Goal: Information Seeking & Learning: Learn about a topic

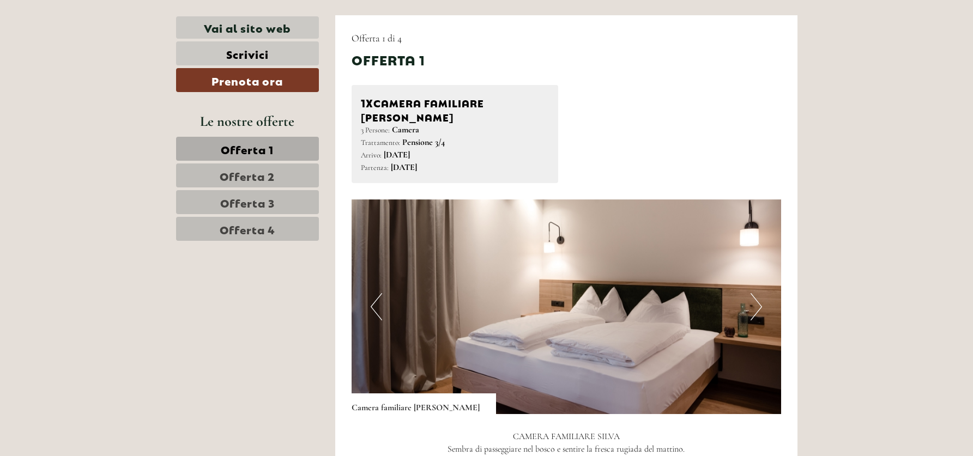
scroll to position [633, 0]
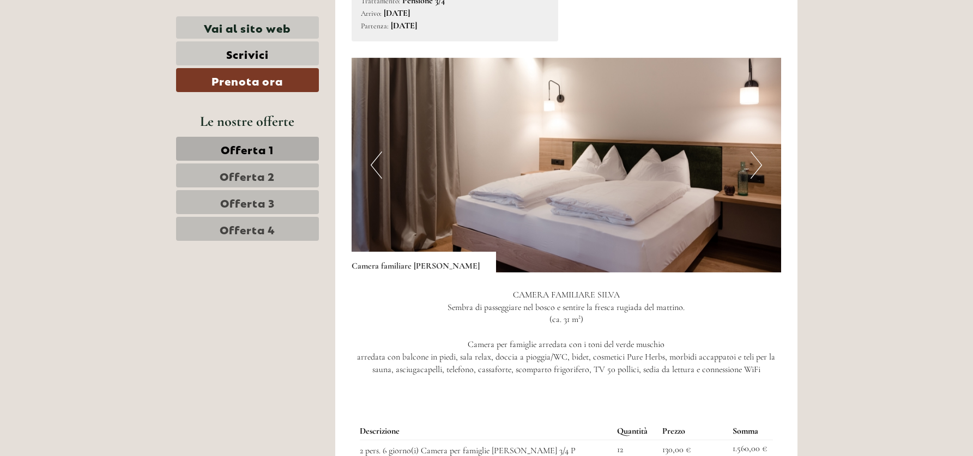
click at [761, 153] on button "Next" at bounding box center [756, 165] width 11 height 27
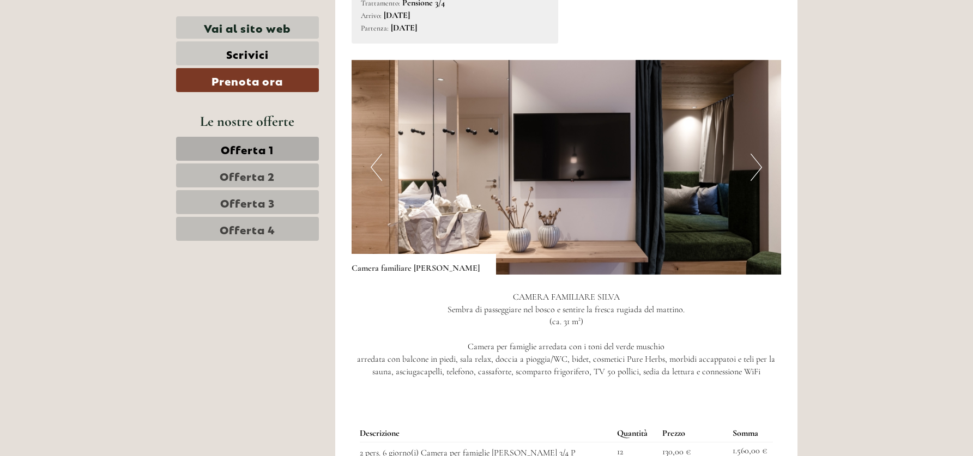
click at [761, 154] on button "Next" at bounding box center [756, 167] width 11 height 27
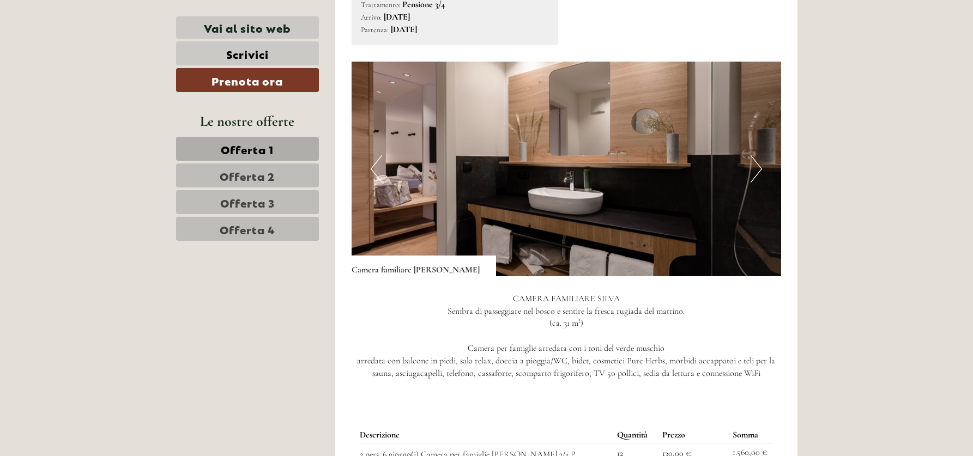
scroll to position [769, 0]
click at [761, 156] on button "Next" at bounding box center [756, 169] width 11 height 27
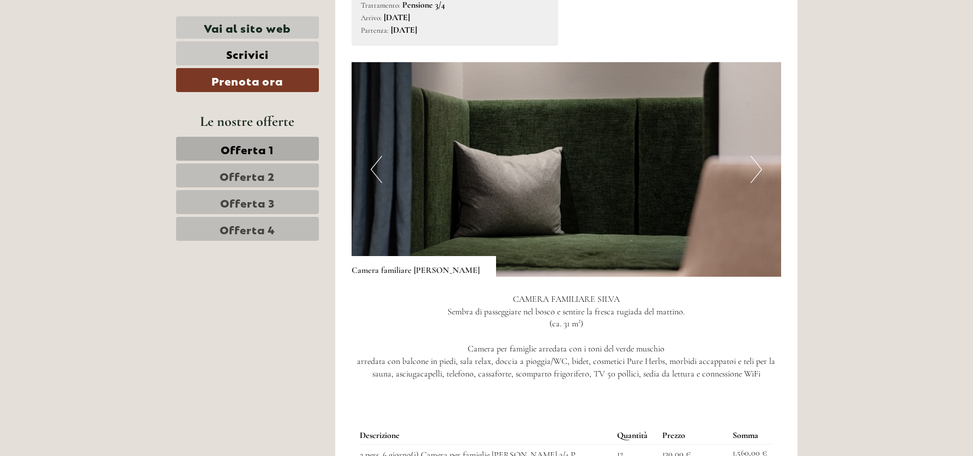
click at [761, 156] on button "Next" at bounding box center [756, 169] width 11 height 27
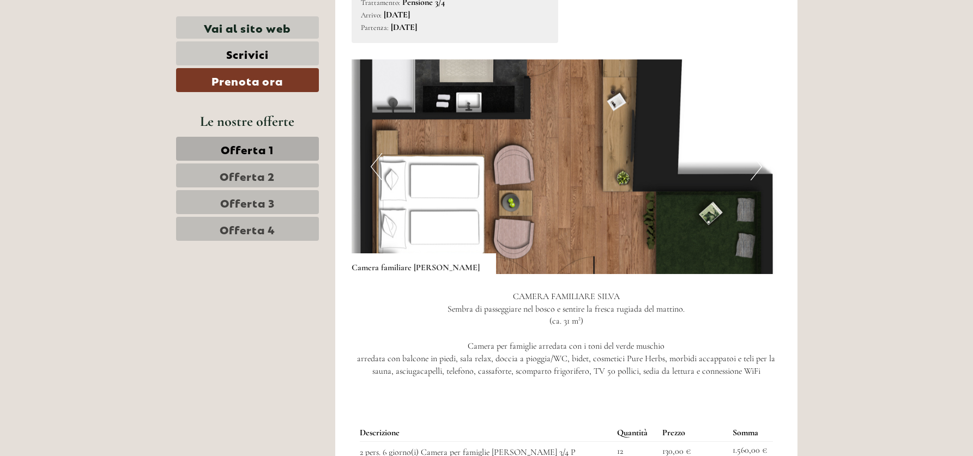
click at [761, 153] on button "Next" at bounding box center [756, 166] width 11 height 27
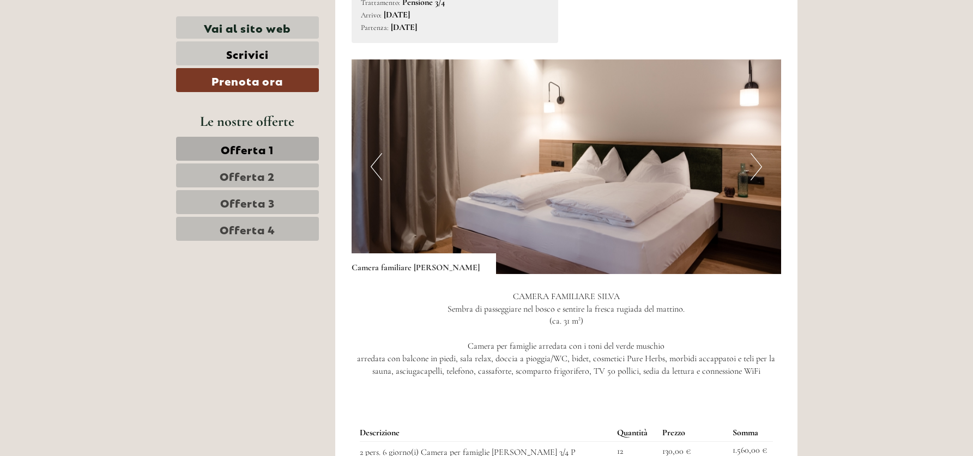
scroll to position [771, 0]
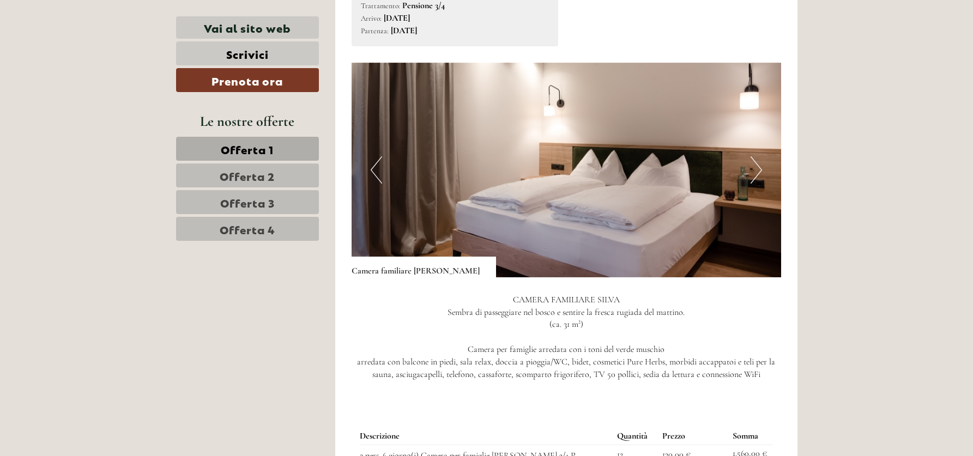
click at [381, 157] on button "Previous" at bounding box center [376, 170] width 11 height 27
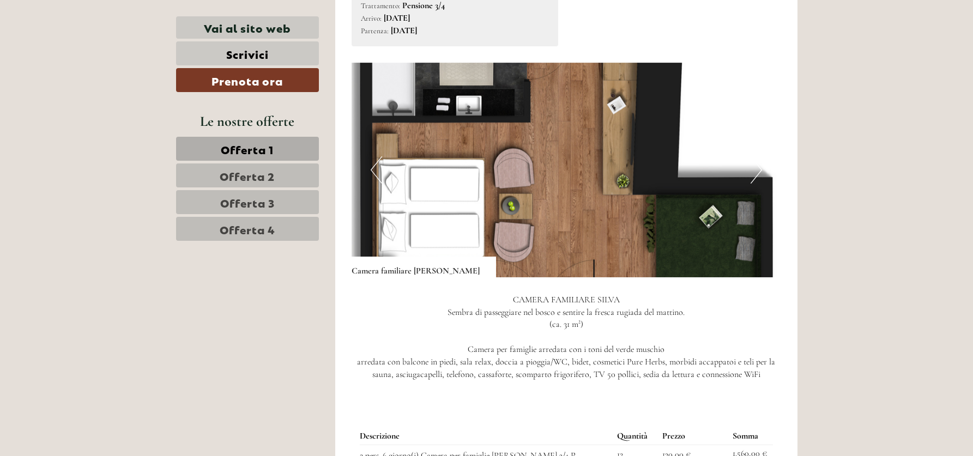
scroll to position [777, 0]
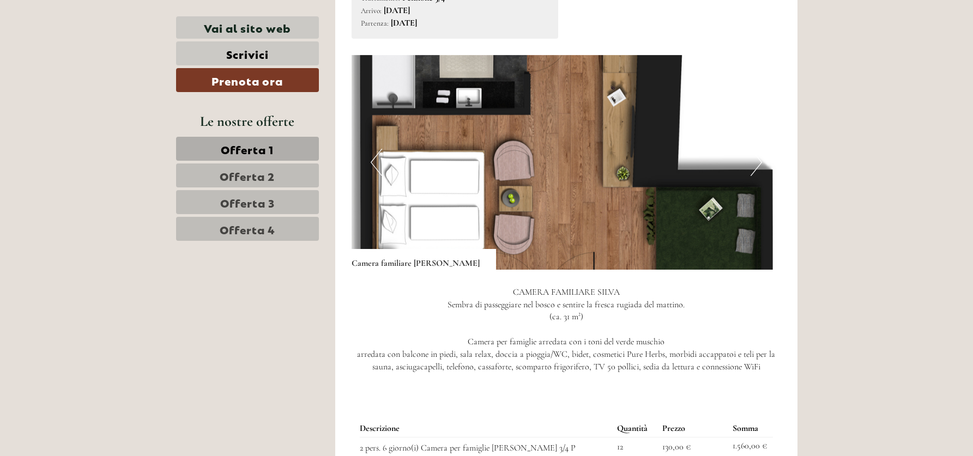
click at [756, 149] on button "Next" at bounding box center [756, 162] width 11 height 27
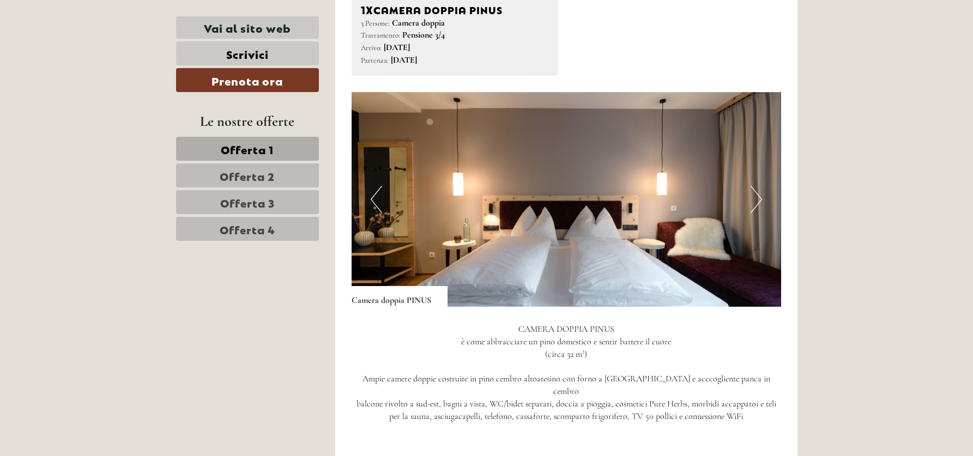
scroll to position [1543, 0]
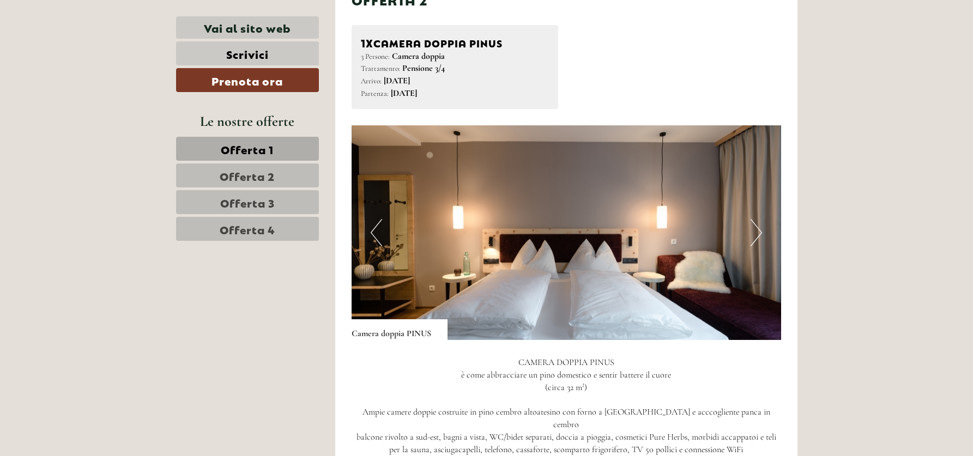
click at [765, 186] on img at bounding box center [567, 232] width 430 height 215
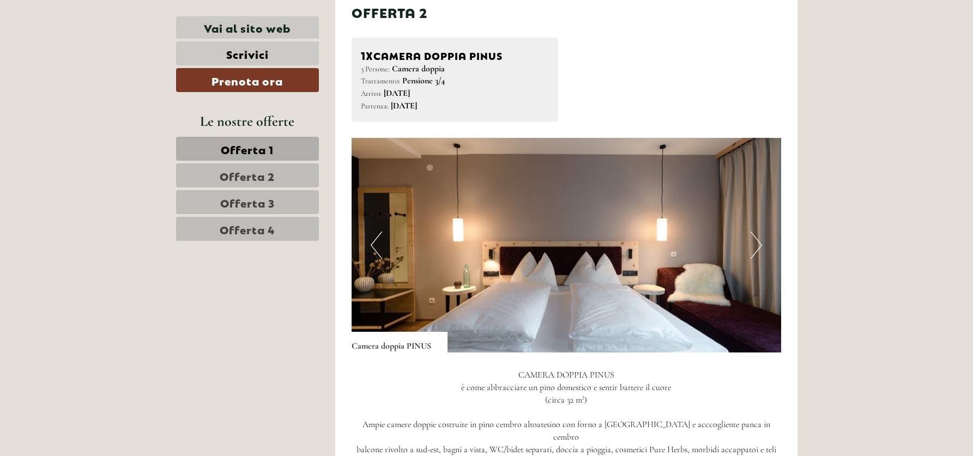
click at [761, 211] on img at bounding box center [567, 245] width 430 height 215
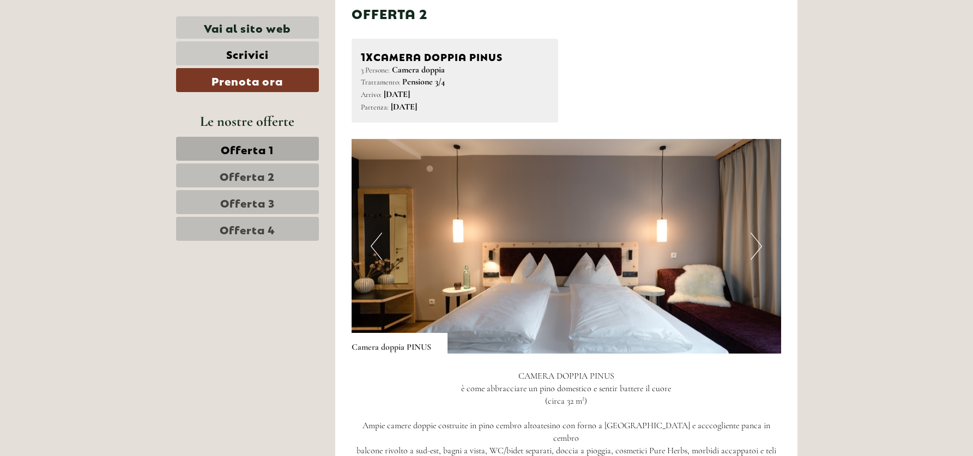
click at [762, 221] on img at bounding box center [567, 246] width 430 height 215
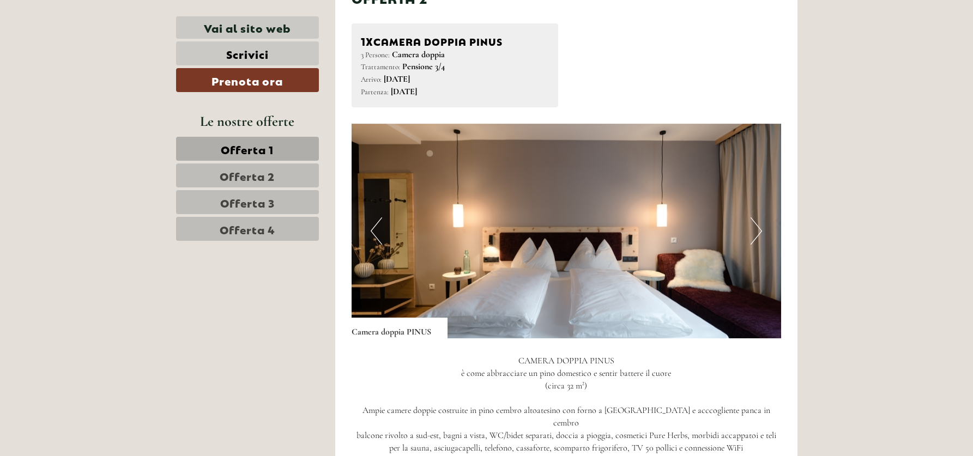
click at [761, 220] on button "Next" at bounding box center [756, 231] width 11 height 27
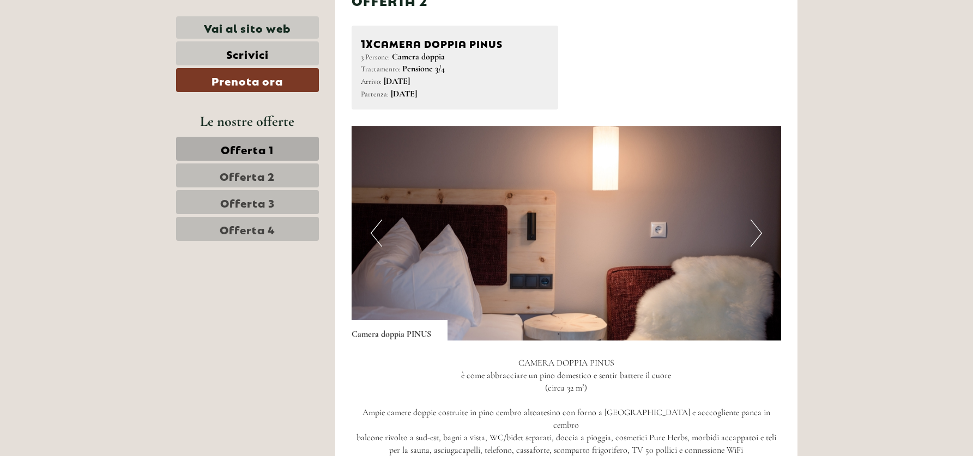
click at [761, 220] on button "Next" at bounding box center [756, 233] width 11 height 27
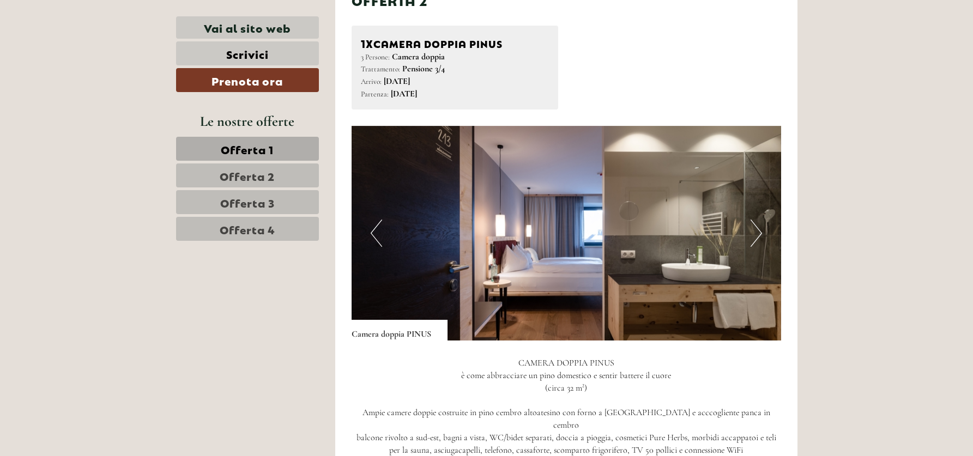
scroll to position [1513, 0]
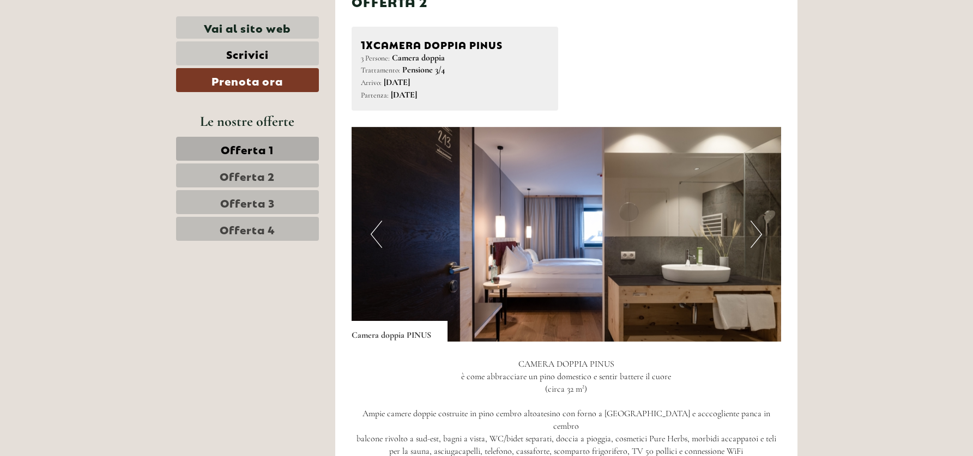
click at [761, 221] on button "Next" at bounding box center [756, 234] width 11 height 27
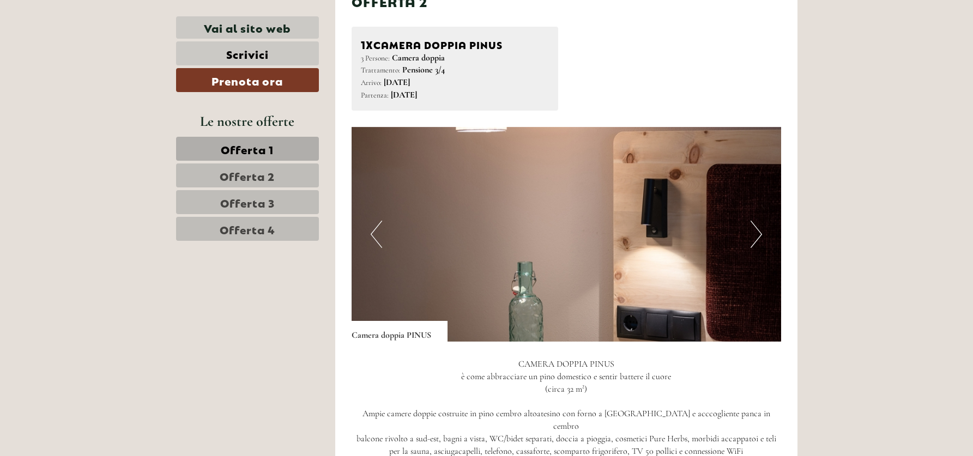
click at [761, 221] on button "Next" at bounding box center [756, 234] width 11 height 27
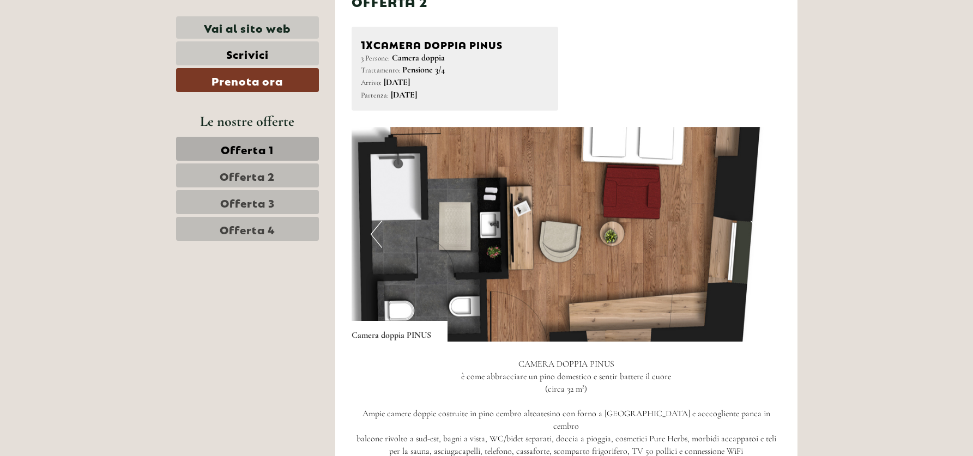
click at [761, 221] on button "Next" at bounding box center [756, 234] width 11 height 27
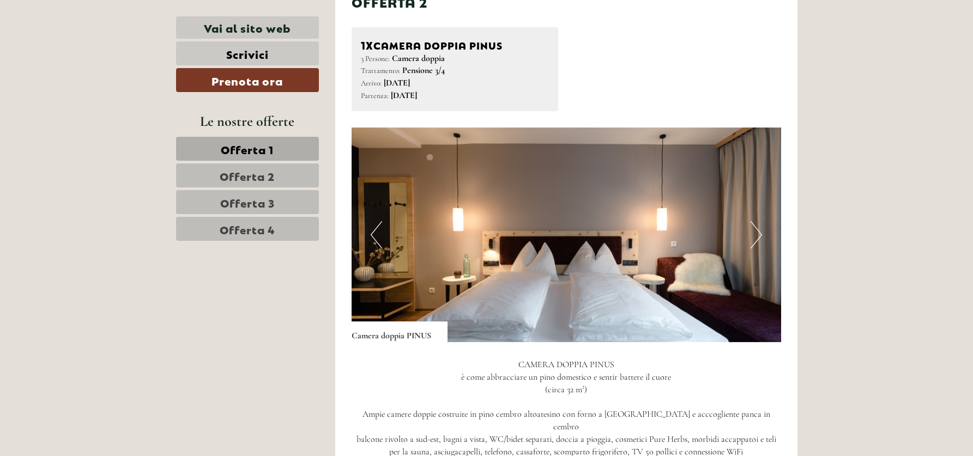
click at [761, 221] on button "Next" at bounding box center [756, 234] width 11 height 27
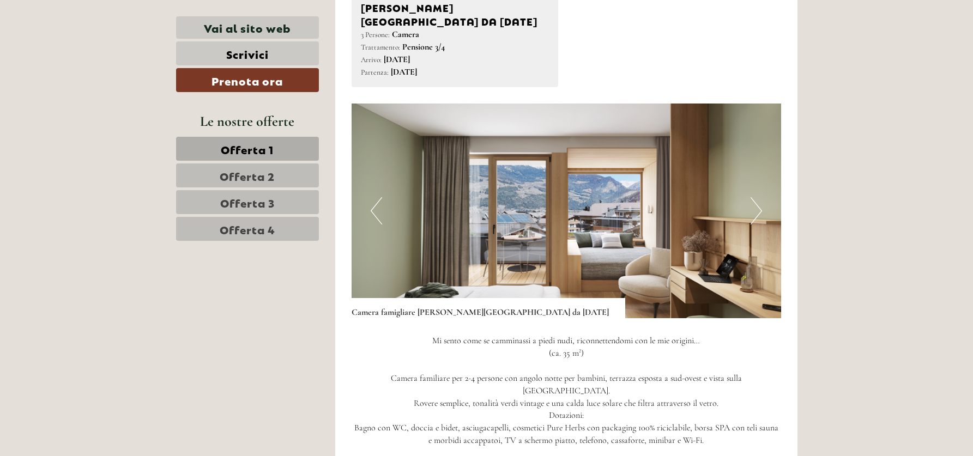
scroll to position [2385, 0]
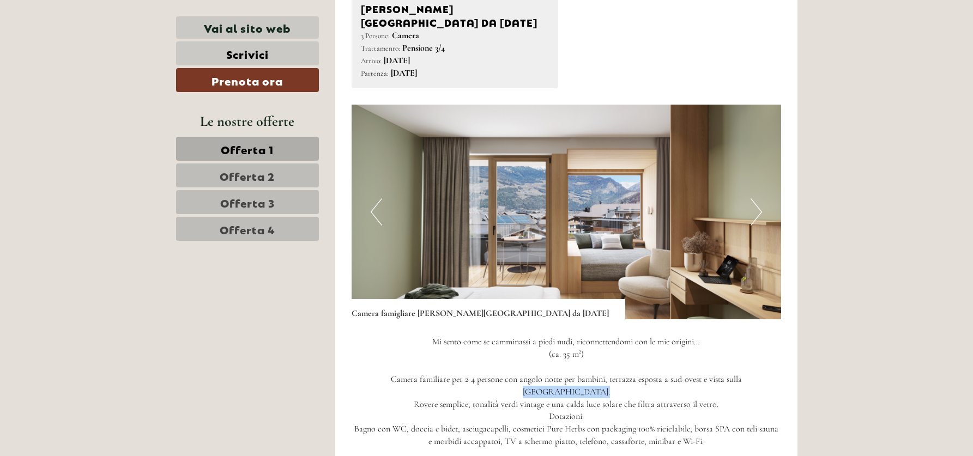
drag, startPoint x: 731, startPoint y: 339, endPoint x: 780, endPoint y: 340, distance: 49.6
click at [780, 340] on p "Mi sento come se camminassi a piedi nudi, riconnettendomi con le mie origini… (…" at bounding box center [567, 392] width 430 height 112
copy p "[GEOGRAPHIC_DATA]."
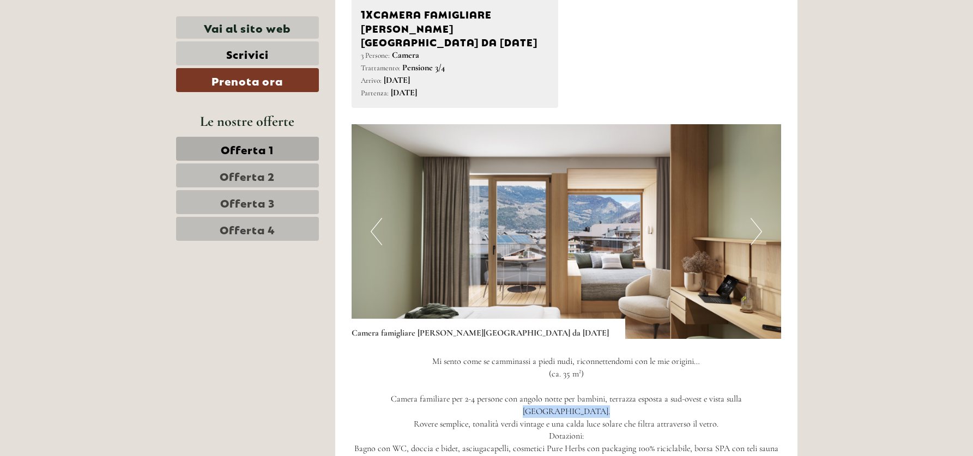
scroll to position [2360, 0]
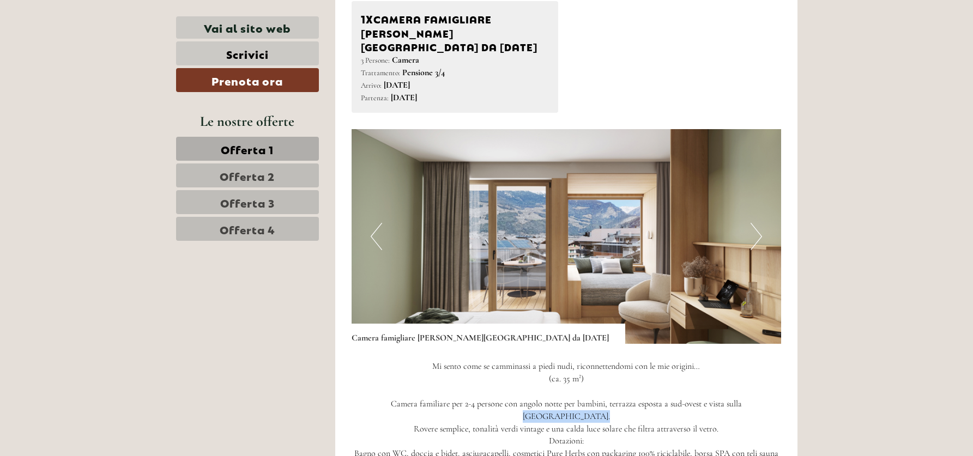
click at [731, 193] on img at bounding box center [567, 236] width 430 height 215
click at [755, 223] on button "Next" at bounding box center [756, 236] width 11 height 27
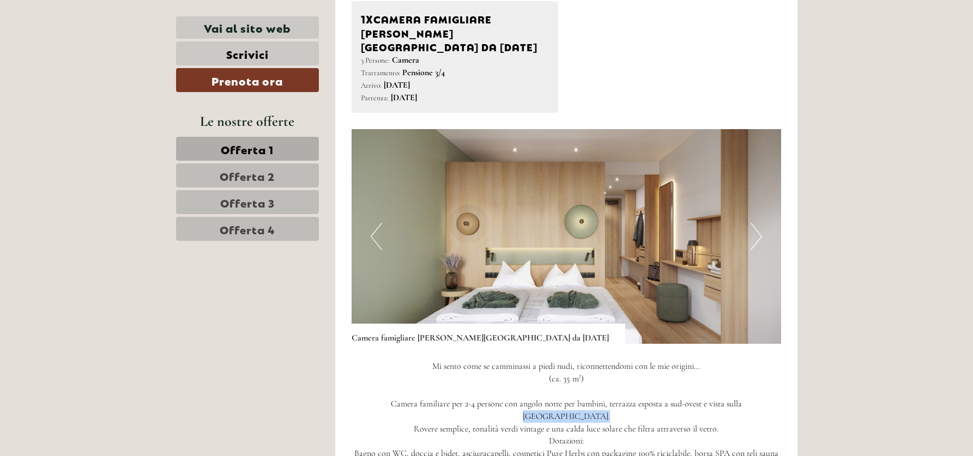
click at [755, 223] on button "Next" at bounding box center [756, 236] width 11 height 27
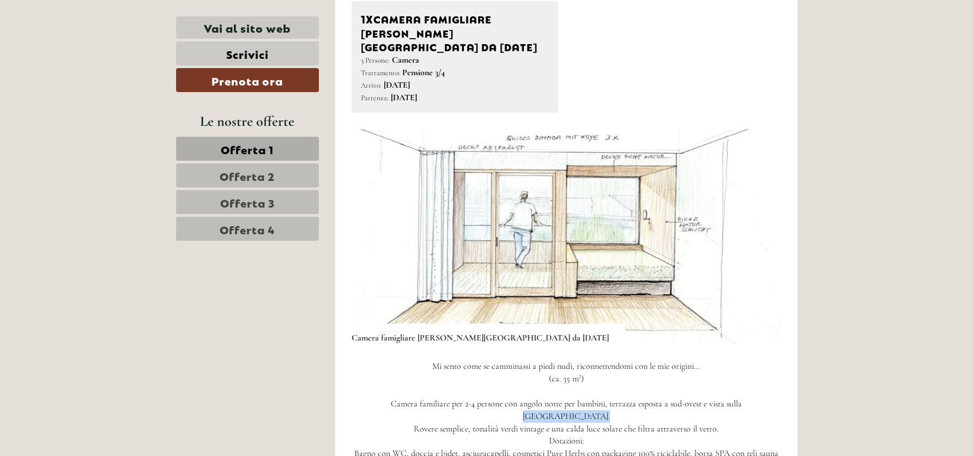
click at [755, 223] on button "Next" at bounding box center [756, 236] width 11 height 27
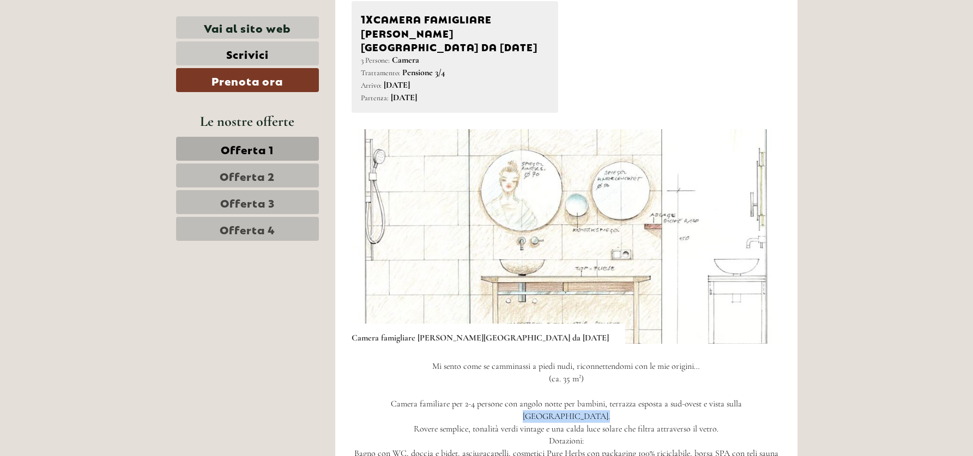
click at [755, 223] on button "Next" at bounding box center [756, 236] width 11 height 27
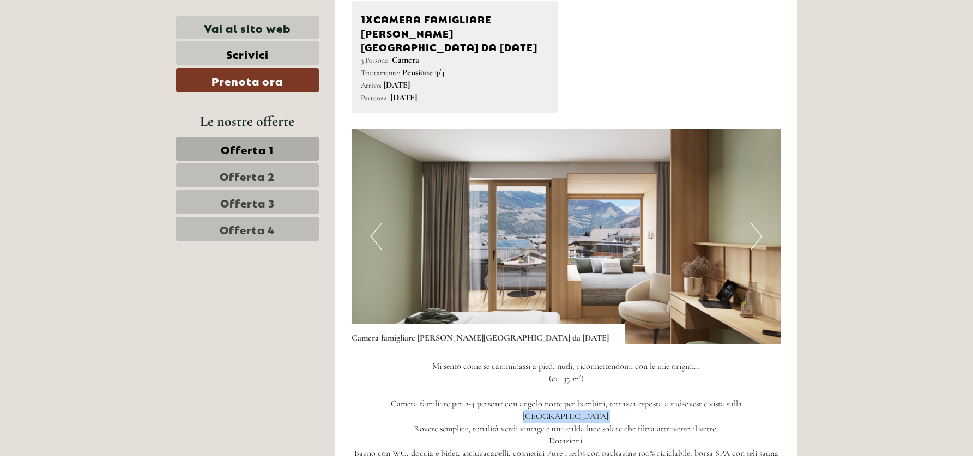
click at [755, 223] on button "Next" at bounding box center [756, 236] width 11 height 27
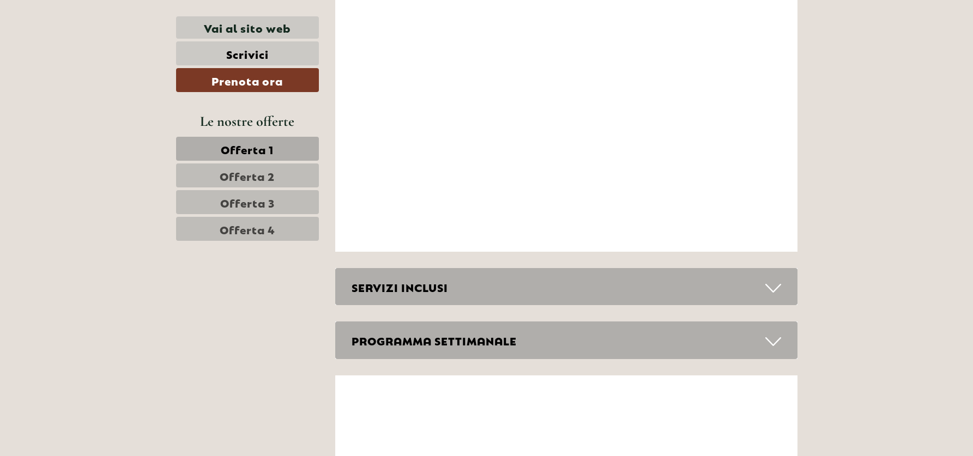
scroll to position [4374, 0]
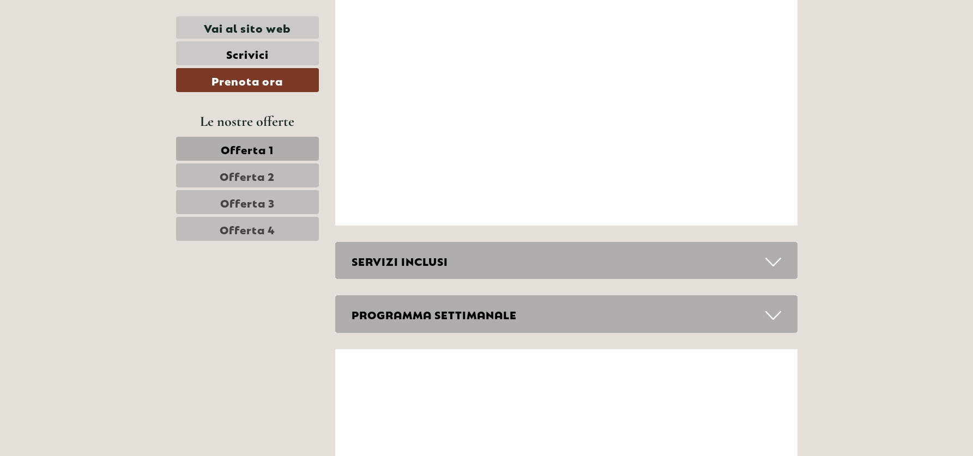
click at [774, 242] on div "SERVIZI INCLUSI" at bounding box center [566, 261] width 462 height 38
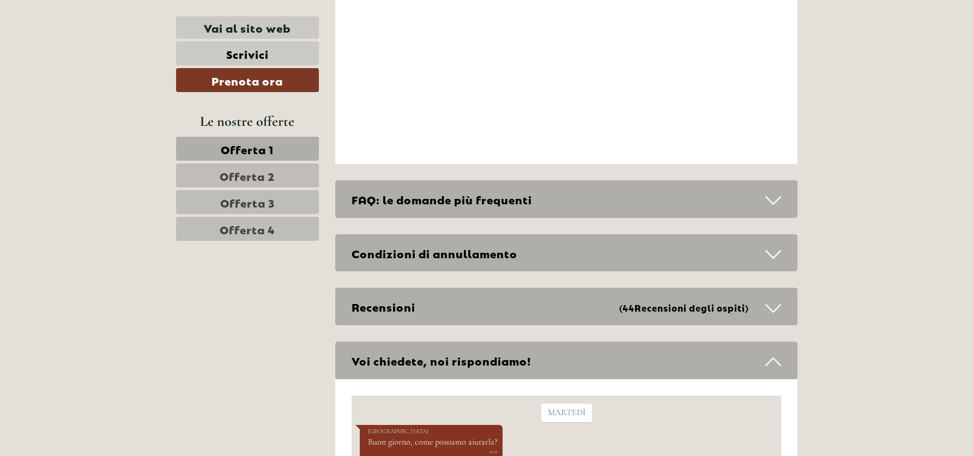
scroll to position [5313, 0]
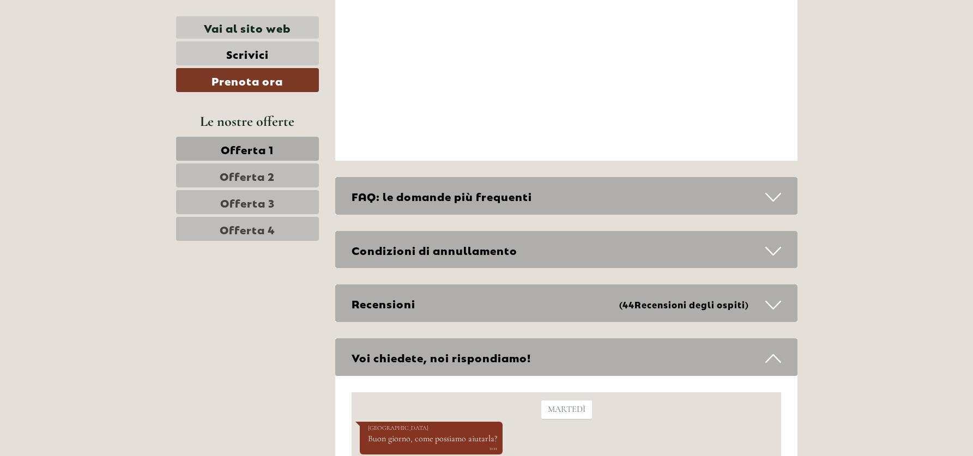
click at [609, 177] on div "FAQ: le domande più frequenti" at bounding box center [566, 196] width 462 height 38
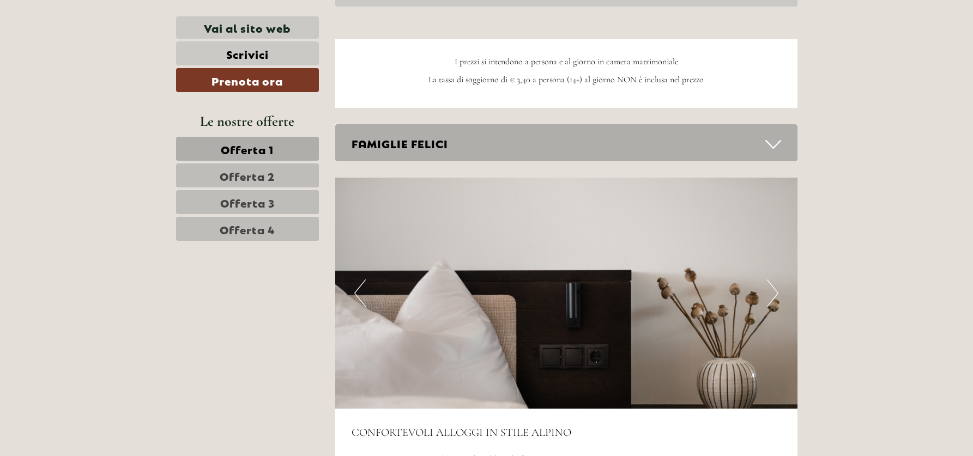
scroll to position [3170, 0]
click at [660, 125] on div "FAMIGLIE FELICI" at bounding box center [566, 144] width 462 height 38
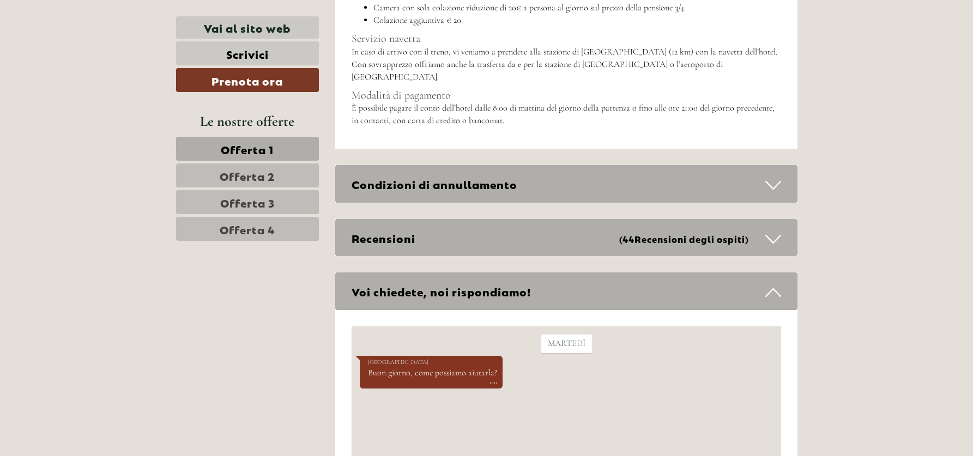
scroll to position [6252, 0]
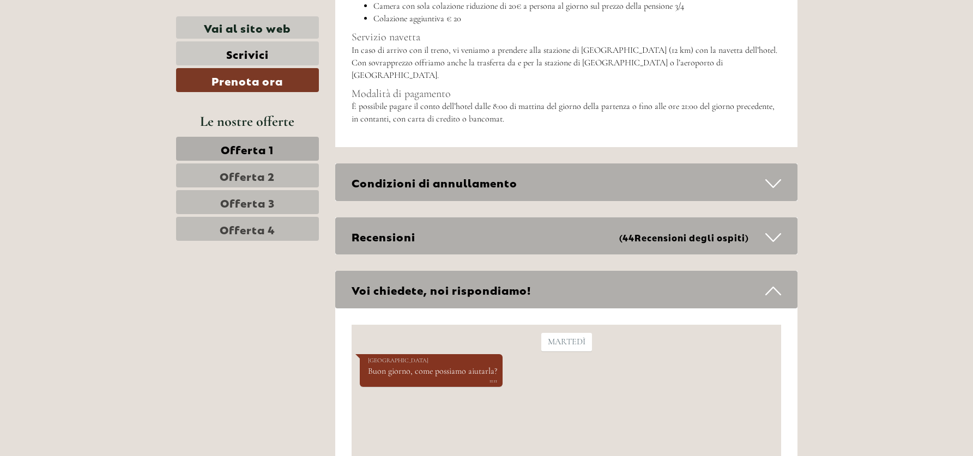
click at [670, 164] on div "Condizioni di annullamento" at bounding box center [566, 183] width 462 height 38
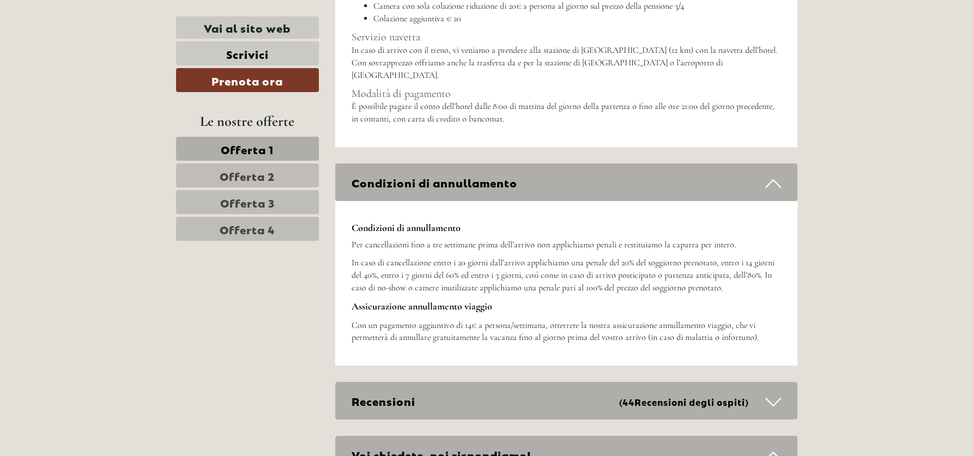
scroll to position [6252, 0]
click at [743, 383] on div "Recensioni (44 Recensioni degli ospiti )" at bounding box center [566, 402] width 462 height 38
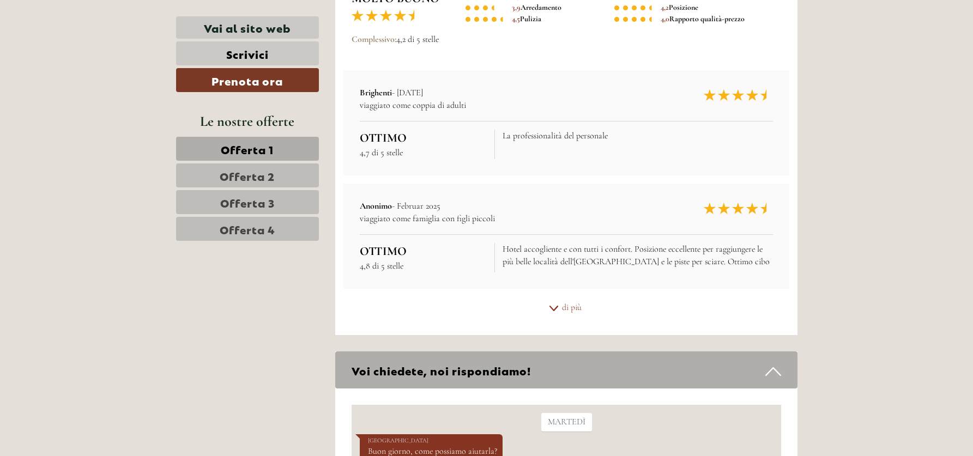
scroll to position [6702, 0]
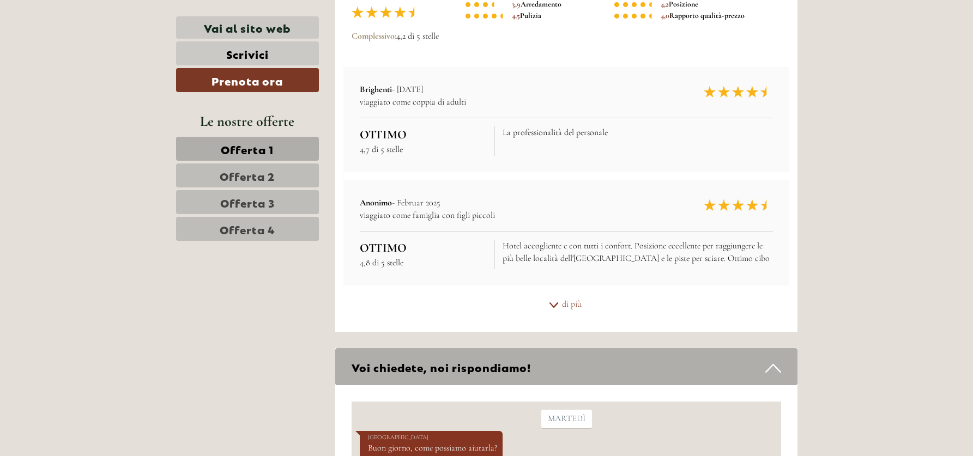
click at [553, 294] on div "di più" at bounding box center [566, 304] width 462 height 21
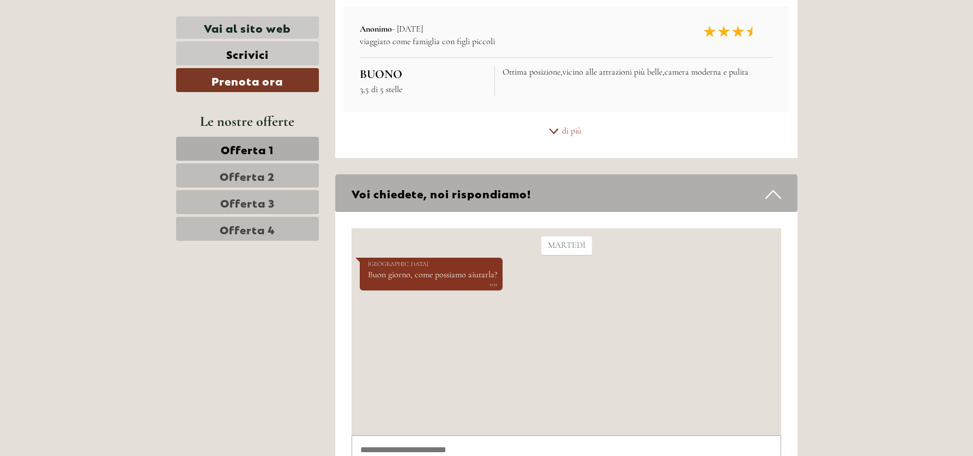
scroll to position [7113, 0]
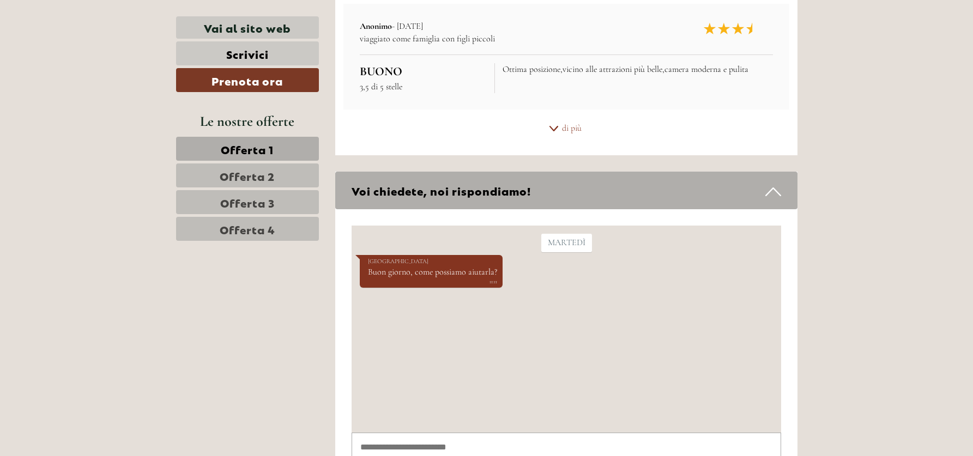
click at [248, 228] on span "Offerta 4" at bounding box center [248, 228] width 56 height 15
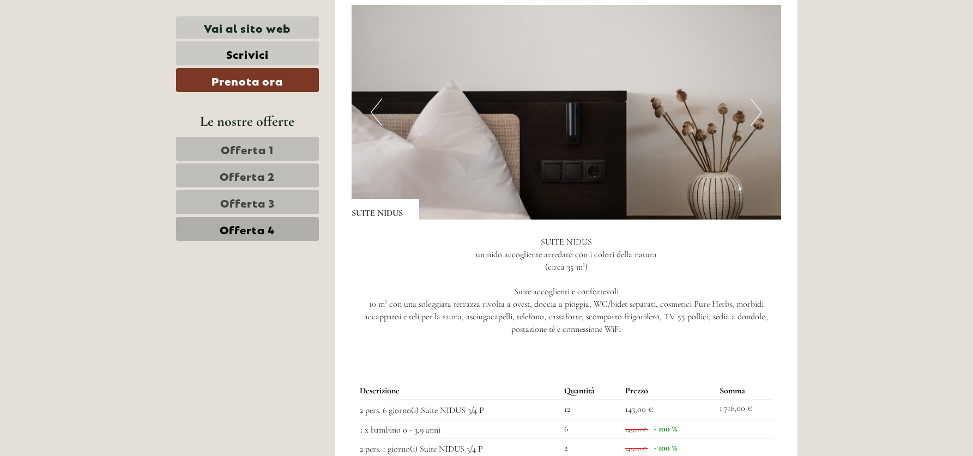
scroll to position [794, 0]
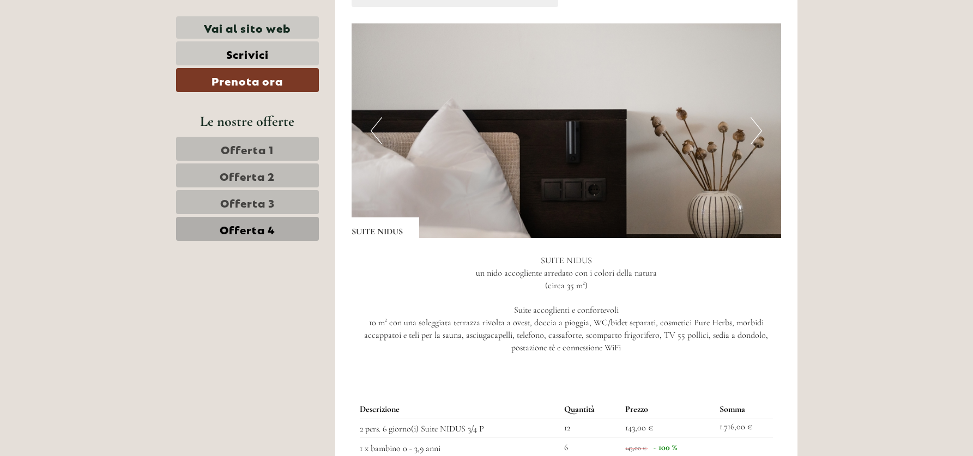
click at [756, 136] on button "Next" at bounding box center [756, 130] width 11 height 27
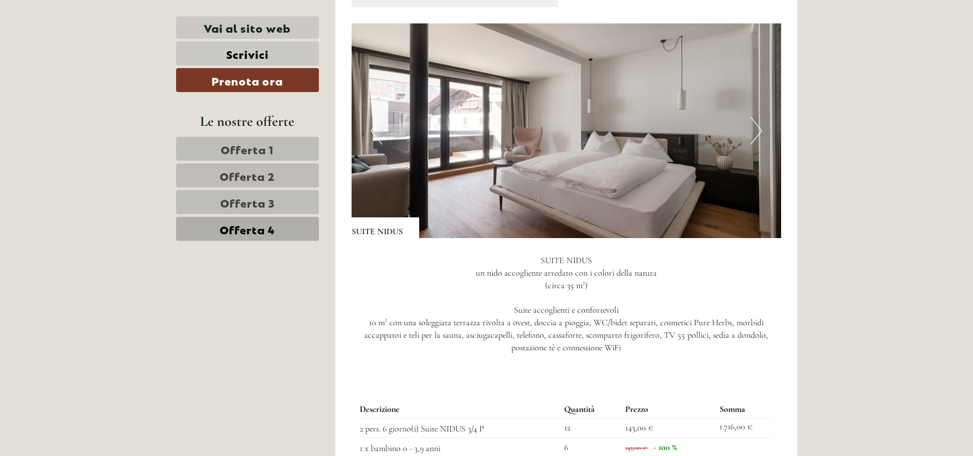
click at [756, 136] on button "Next" at bounding box center [756, 130] width 11 height 27
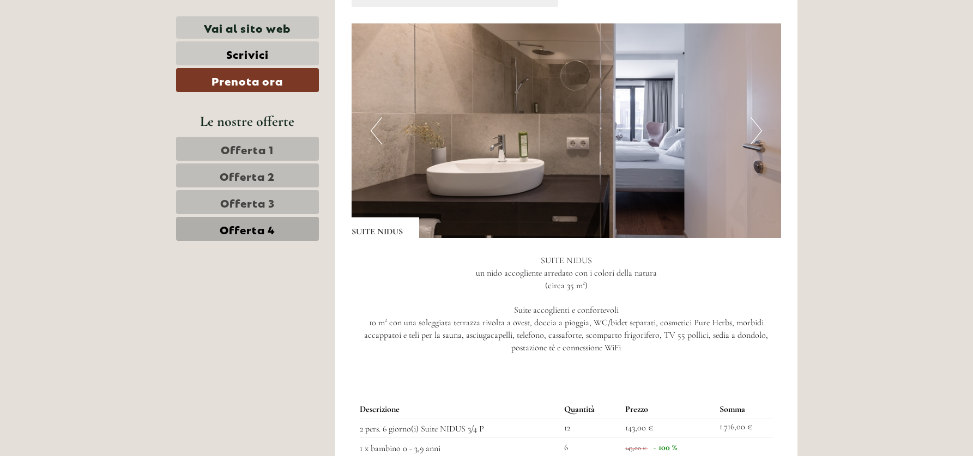
click at [756, 136] on button "Next" at bounding box center [756, 130] width 11 height 27
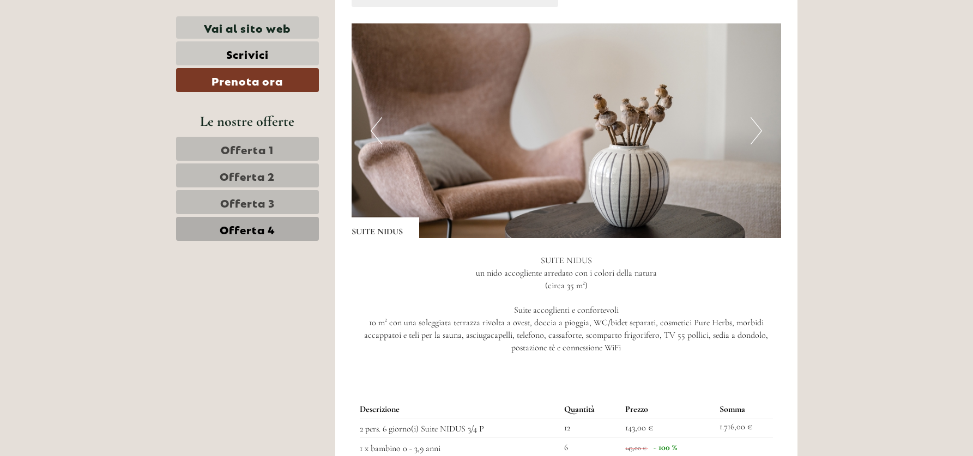
click at [756, 136] on button "Next" at bounding box center [756, 130] width 11 height 27
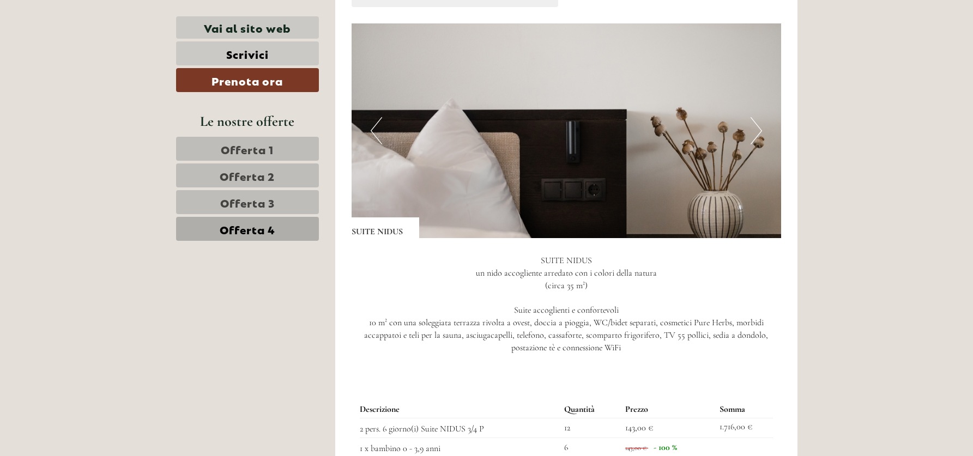
click at [756, 136] on button "Next" at bounding box center [756, 130] width 11 height 27
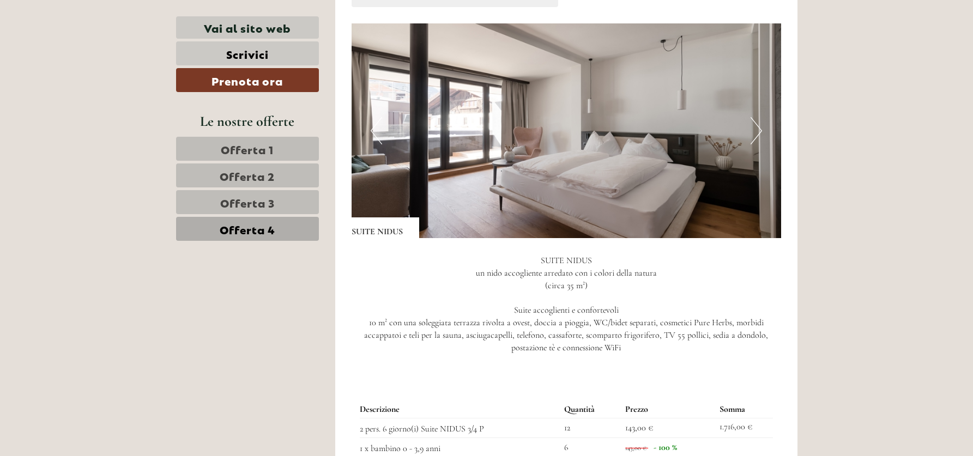
click at [756, 136] on button "Next" at bounding box center [756, 130] width 11 height 27
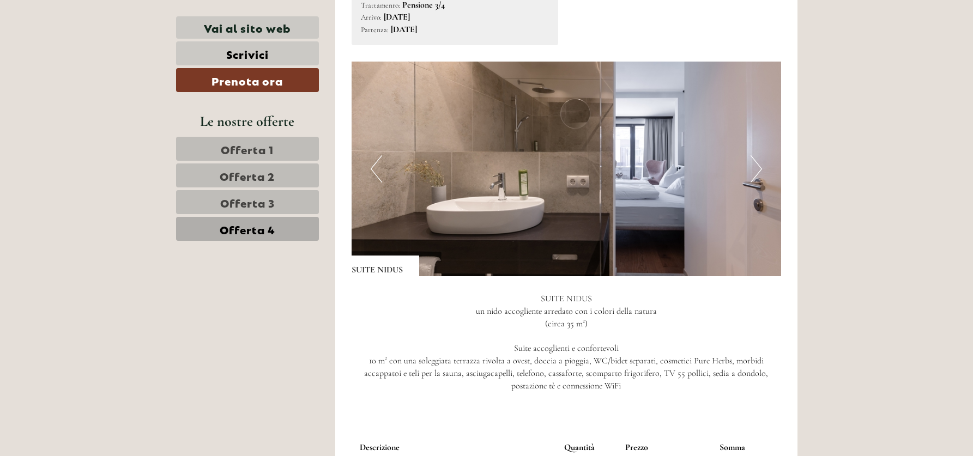
scroll to position [754, 0]
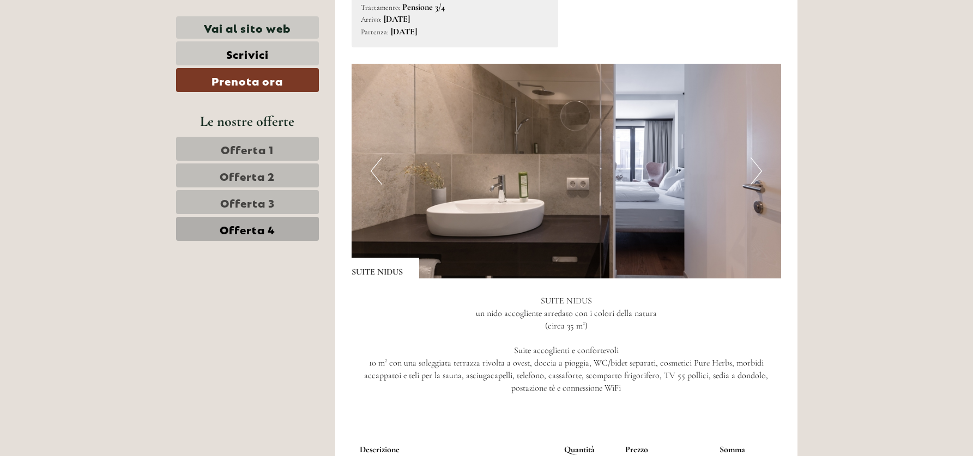
click at [768, 175] on img at bounding box center [567, 171] width 430 height 215
click at [753, 178] on button "Next" at bounding box center [756, 171] width 11 height 27
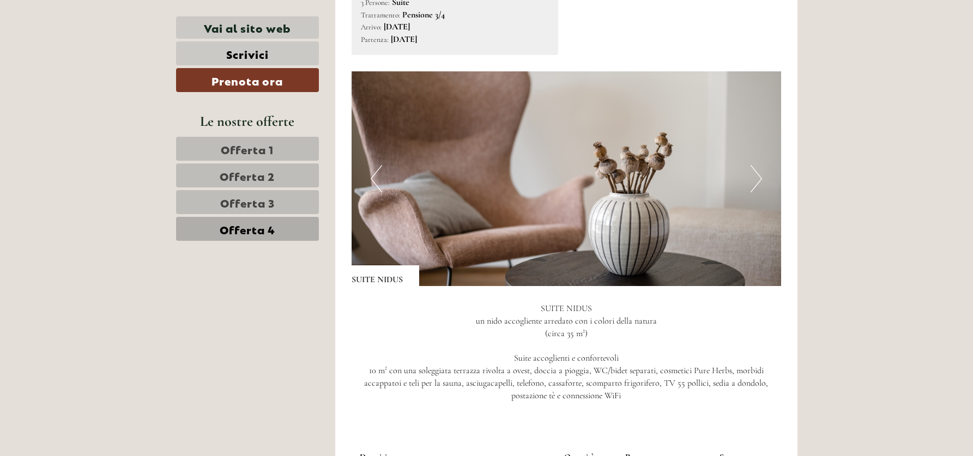
click at [753, 178] on button "Next" at bounding box center [756, 178] width 11 height 27
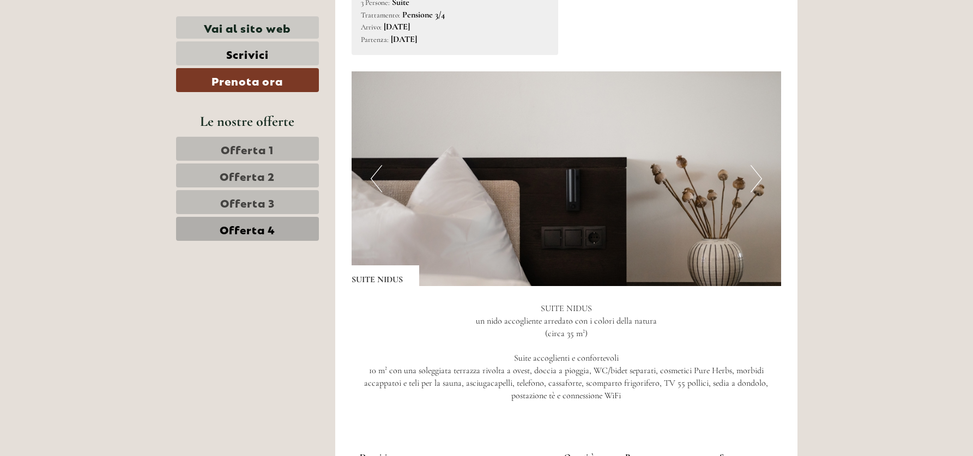
scroll to position [744, 0]
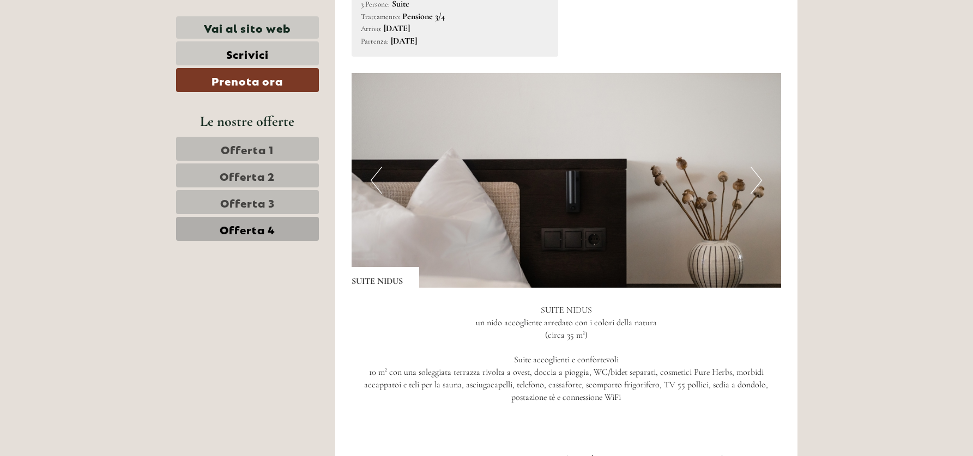
click at [753, 178] on button "Next" at bounding box center [756, 180] width 11 height 27
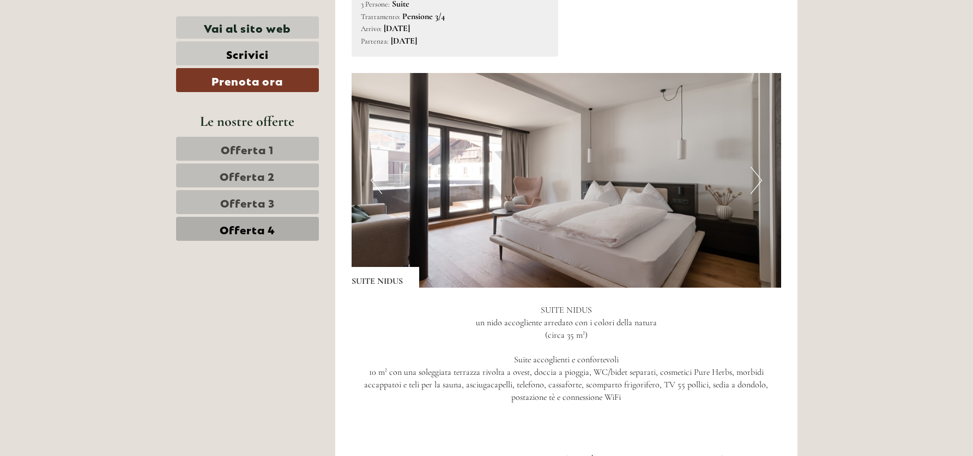
click at [753, 178] on button "Next" at bounding box center [756, 180] width 11 height 27
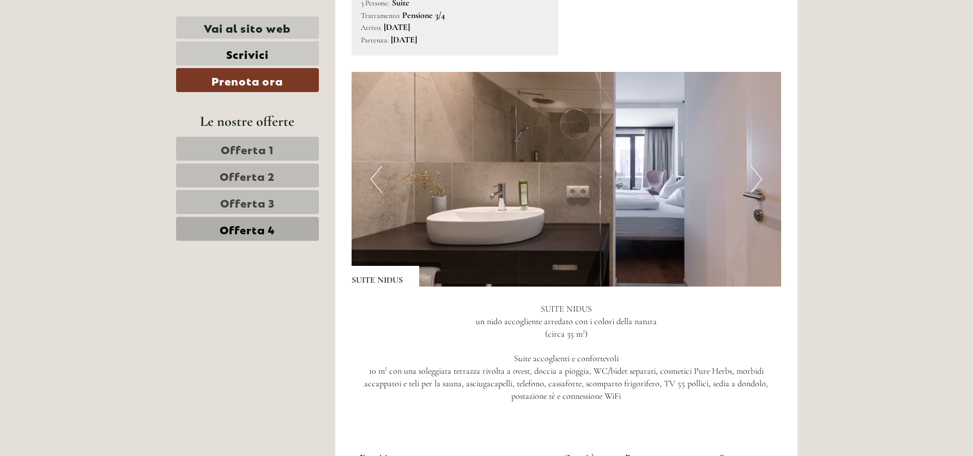
click at [257, 202] on span "Offerta 3" at bounding box center [247, 202] width 55 height 15
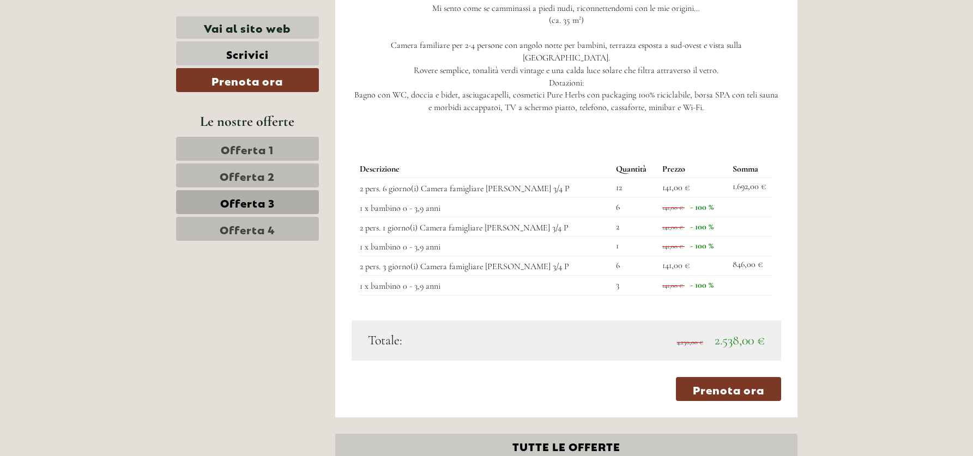
scroll to position [1101, 0]
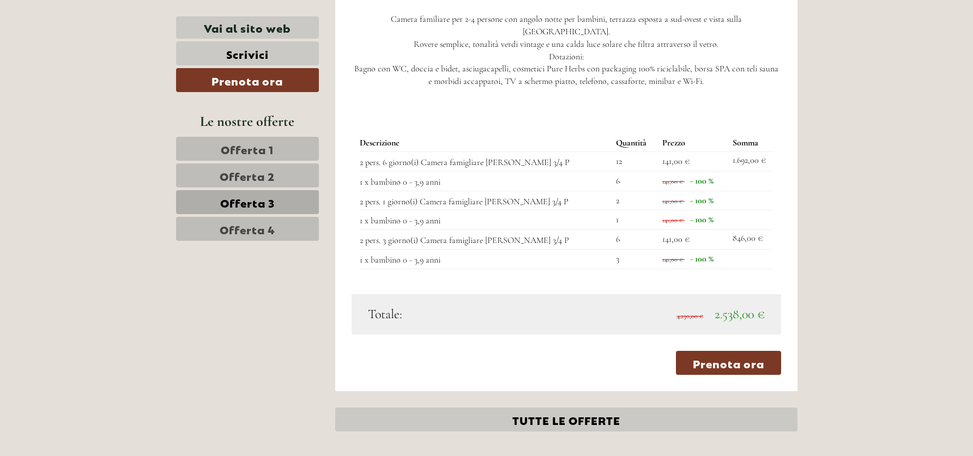
click at [254, 238] on link "Offerta 4" at bounding box center [247, 229] width 143 height 24
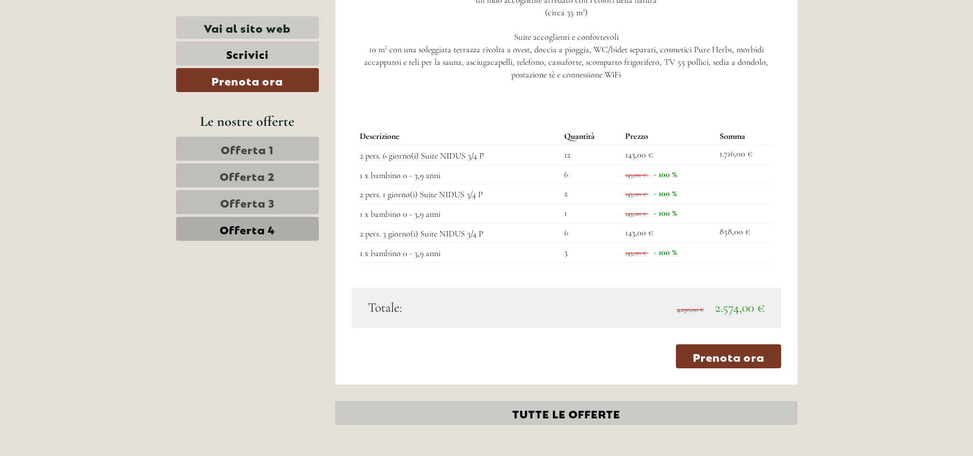
scroll to position [1064, 0]
click at [274, 197] on span "Offerta 3" at bounding box center [247, 202] width 55 height 15
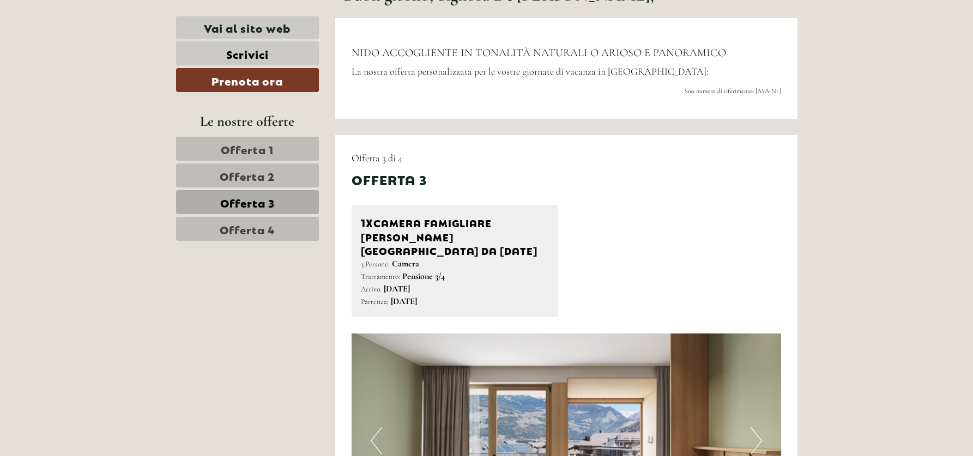
scroll to position [624, 0]
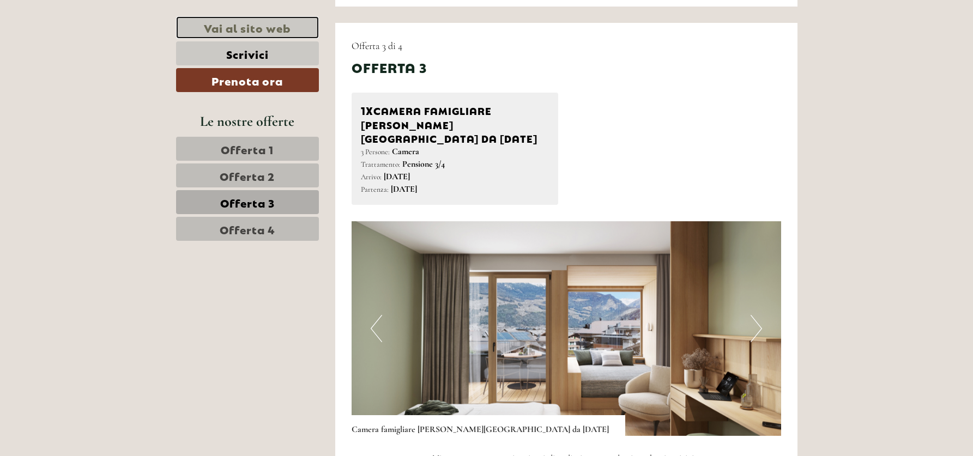
click at [283, 29] on link "Vai al sito web" at bounding box center [247, 27] width 143 height 22
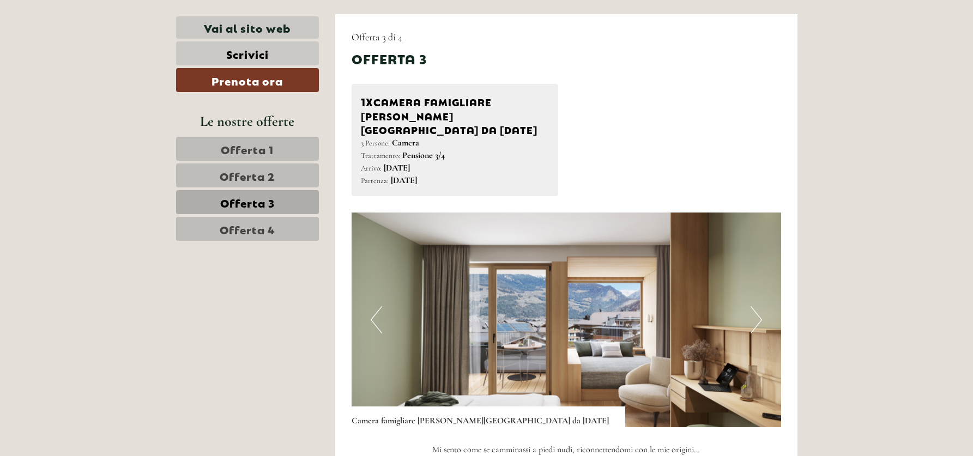
click at [240, 222] on span "Offerta 4" at bounding box center [248, 228] width 56 height 15
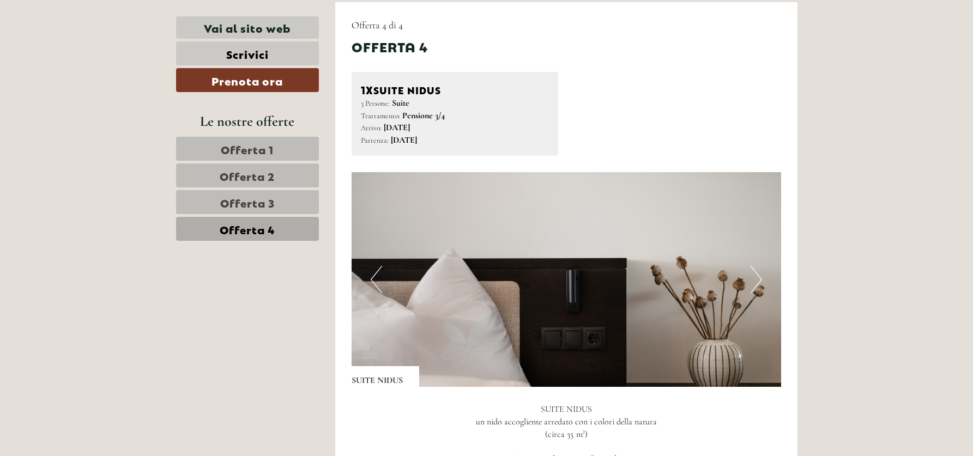
scroll to position [643, 0]
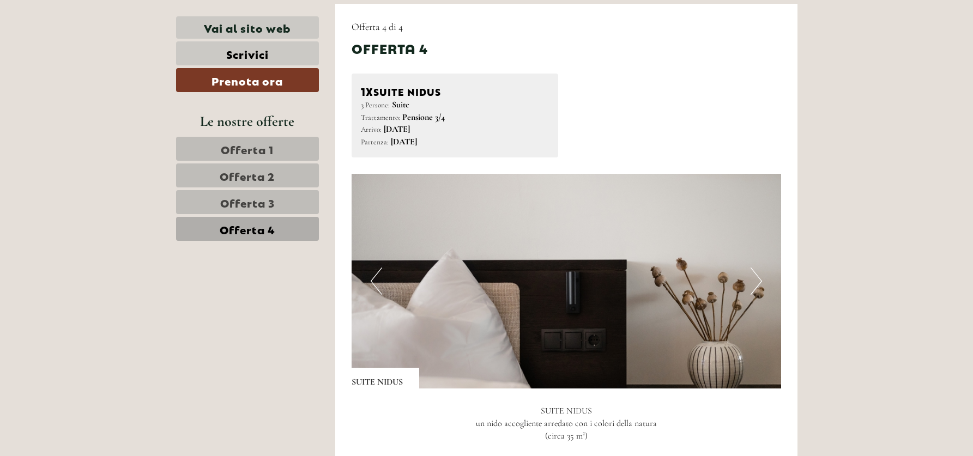
click at [290, 196] on link "Offerta 3" at bounding box center [247, 202] width 143 height 24
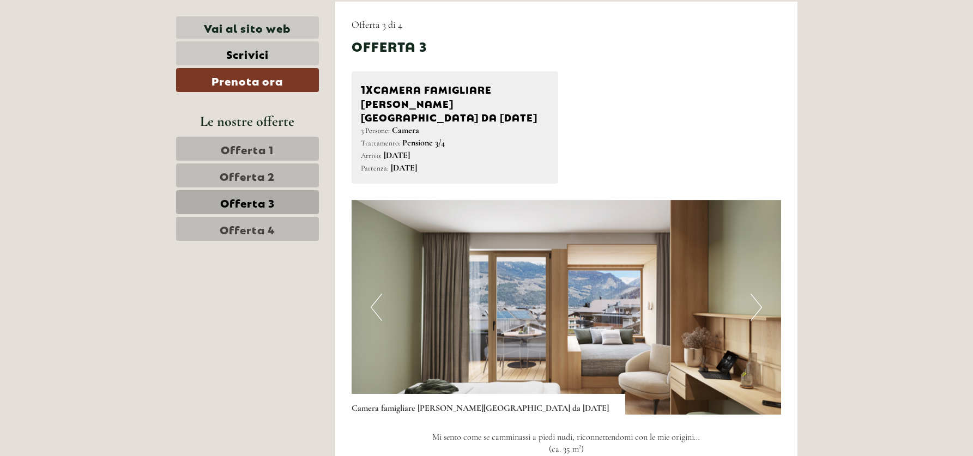
click at [263, 218] on link "Offerta 4" at bounding box center [247, 229] width 143 height 24
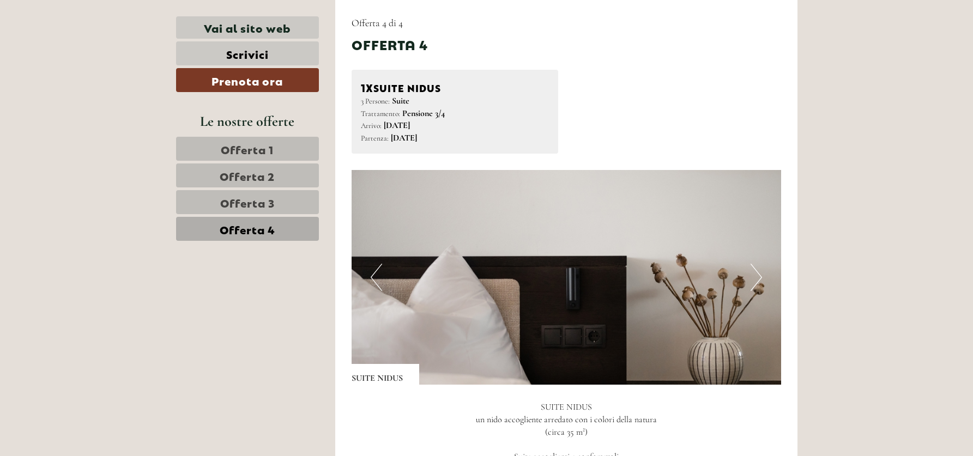
click at [200, 219] on link "Offerta 4" at bounding box center [247, 229] width 143 height 24
click at [249, 214] on link "Offerta 3" at bounding box center [247, 202] width 143 height 24
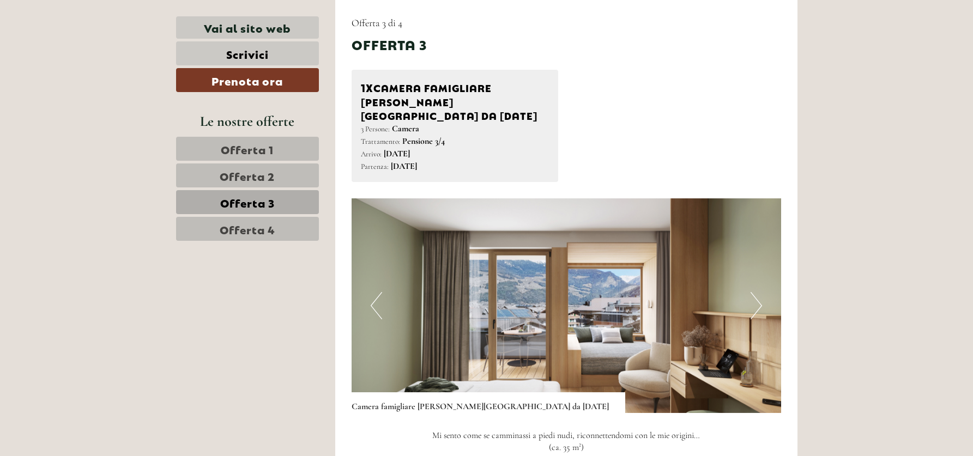
click at [247, 225] on span "Offerta 4" at bounding box center [248, 228] width 56 height 15
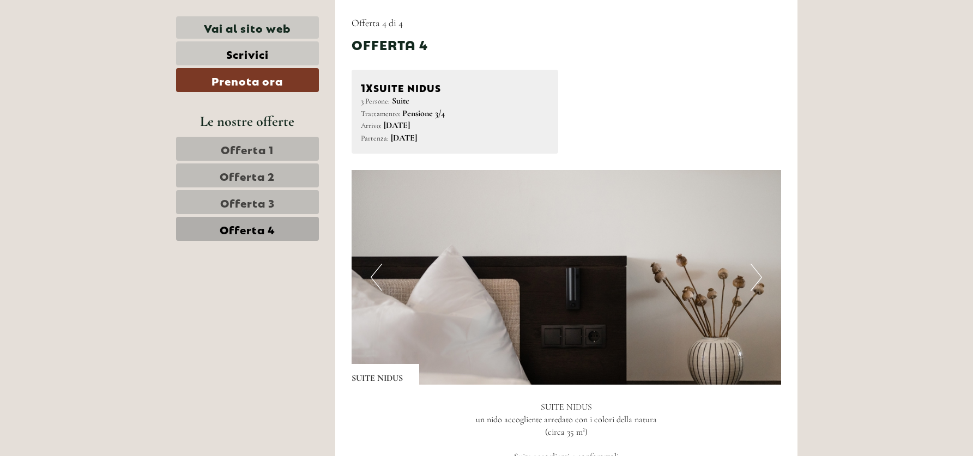
click at [263, 201] on span "Offerta 3" at bounding box center [247, 202] width 55 height 15
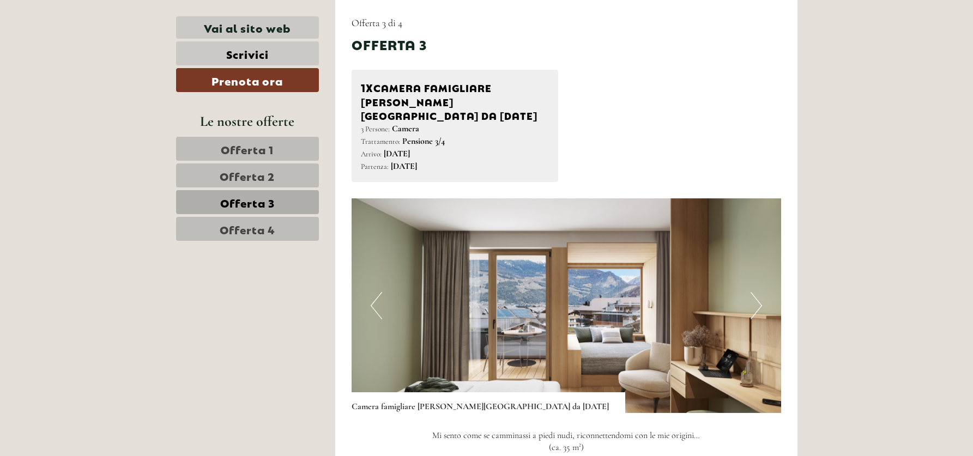
click at [258, 223] on span "Offerta 4" at bounding box center [248, 228] width 56 height 15
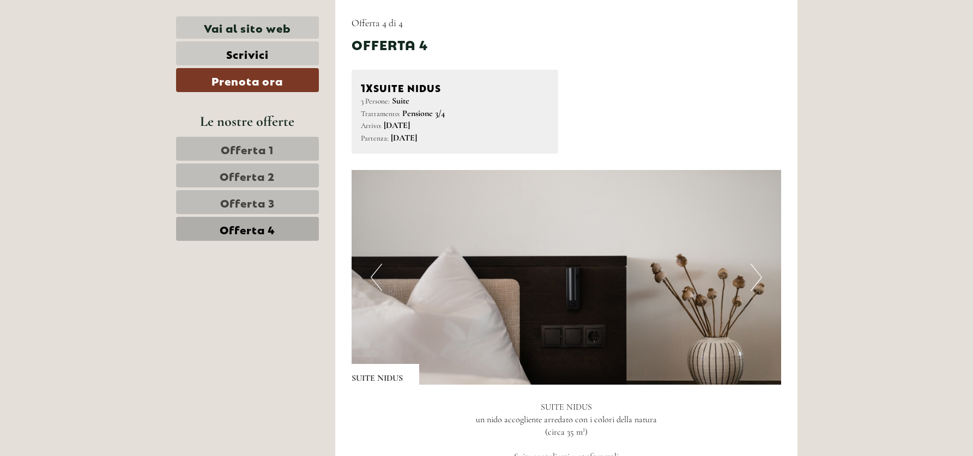
click at [274, 168] on span "Offerta 2" at bounding box center [247, 175] width 55 height 15
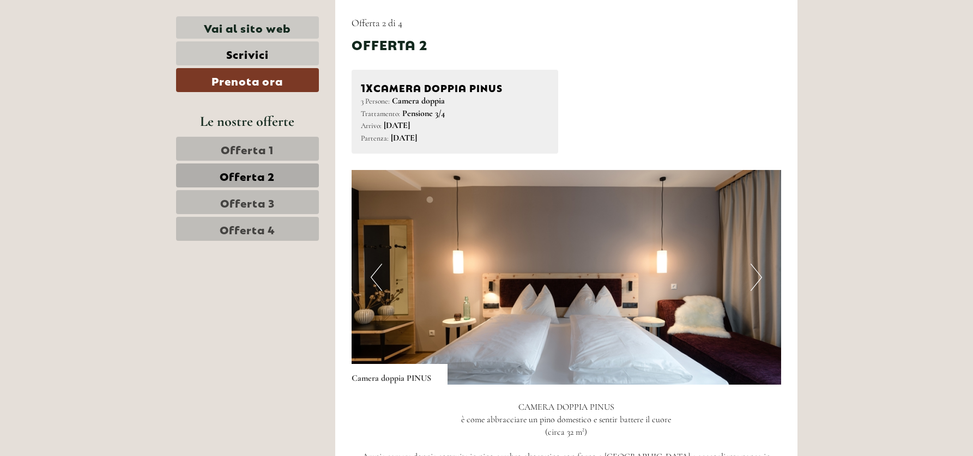
click at [273, 195] on span "Offerta 3" at bounding box center [247, 202] width 55 height 15
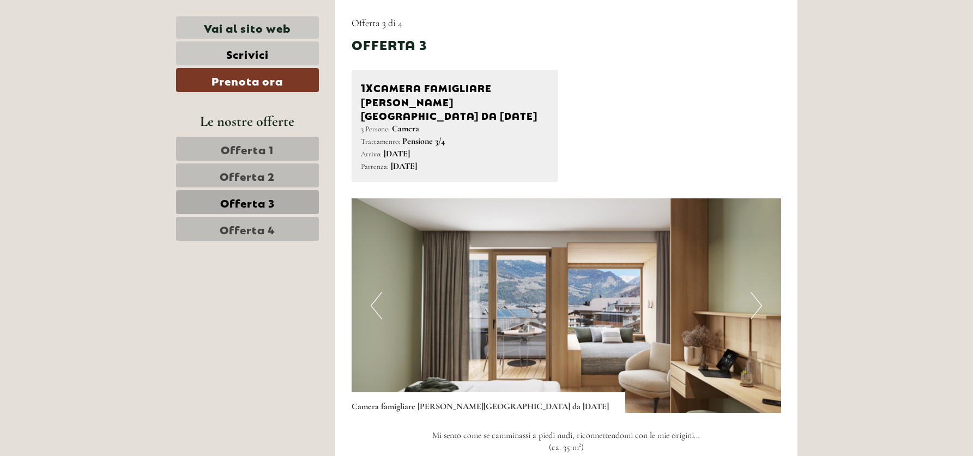
click at [287, 147] on link "Offerta 1" at bounding box center [247, 149] width 143 height 24
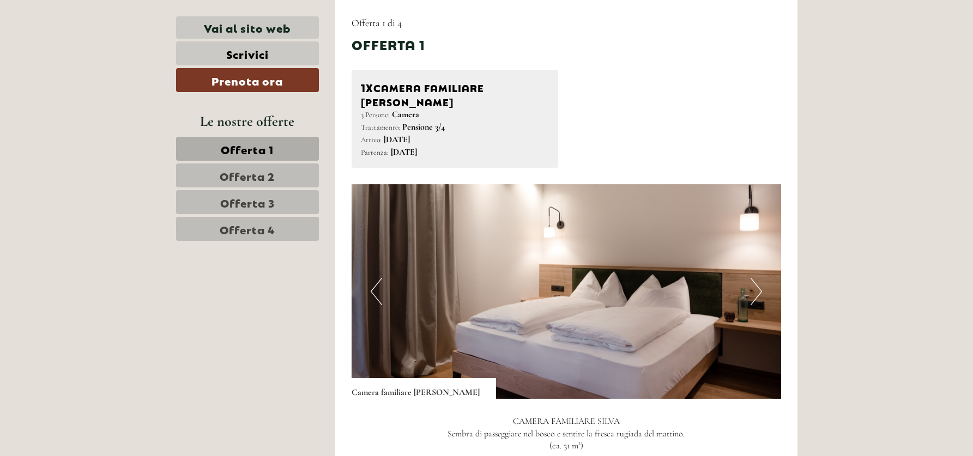
click at [268, 225] on span "Offerta 4" at bounding box center [248, 228] width 56 height 15
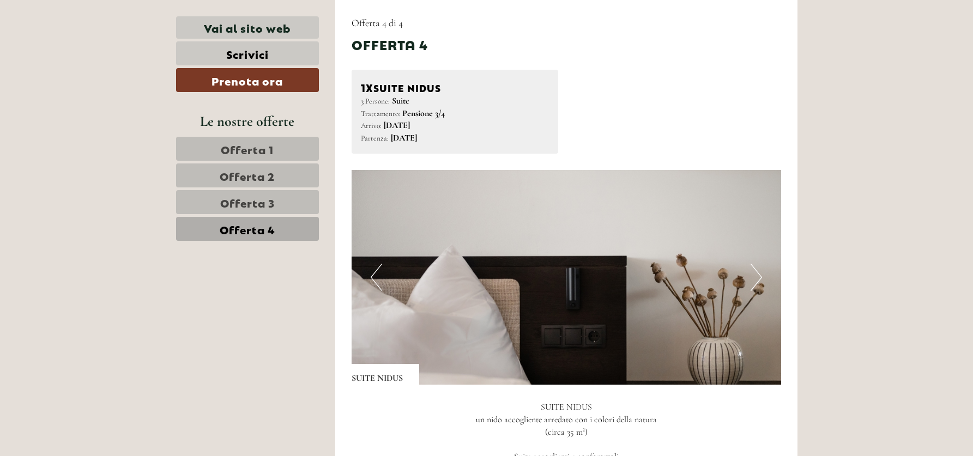
click at [288, 236] on link "Offerta 4" at bounding box center [247, 229] width 143 height 24
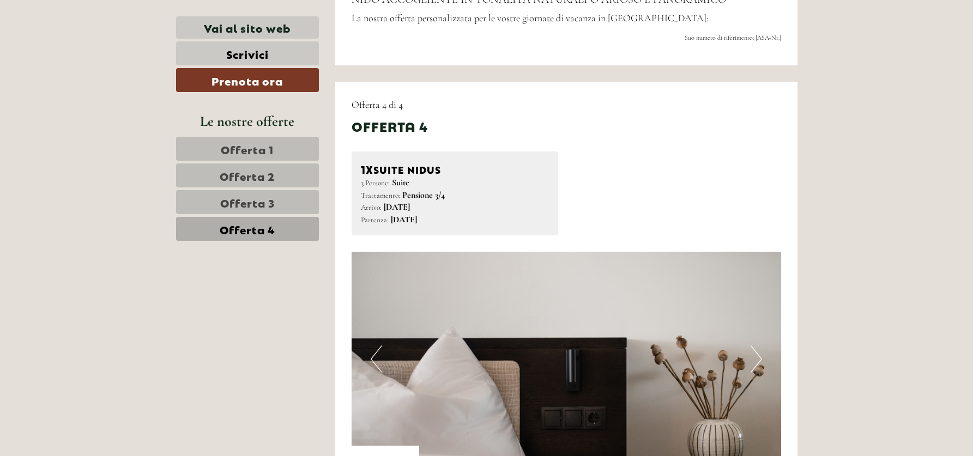
scroll to position [563, 0]
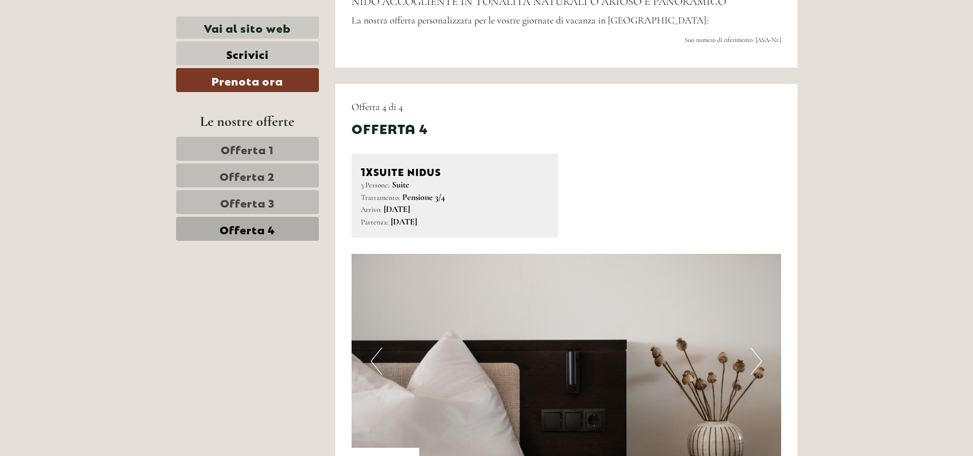
drag, startPoint x: 386, startPoint y: 207, endPoint x: 515, endPoint y: 220, distance: 130.4
click at [515, 220] on div "Arrivo: [DATE] Partenza: [DATE]" at bounding box center [455, 215] width 188 height 25
drag, startPoint x: 363, startPoint y: 210, endPoint x: 503, endPoint y: 225, distance: 140.9
click at [503, 225] on div "Arrivo: [DATE] Partenza: [DATE]" at bounding box center [455, 215] width 188 height 25
copy div "Arrivo: [DATE] Partenza: [DATE]"
